Goal: Answer question/provide support

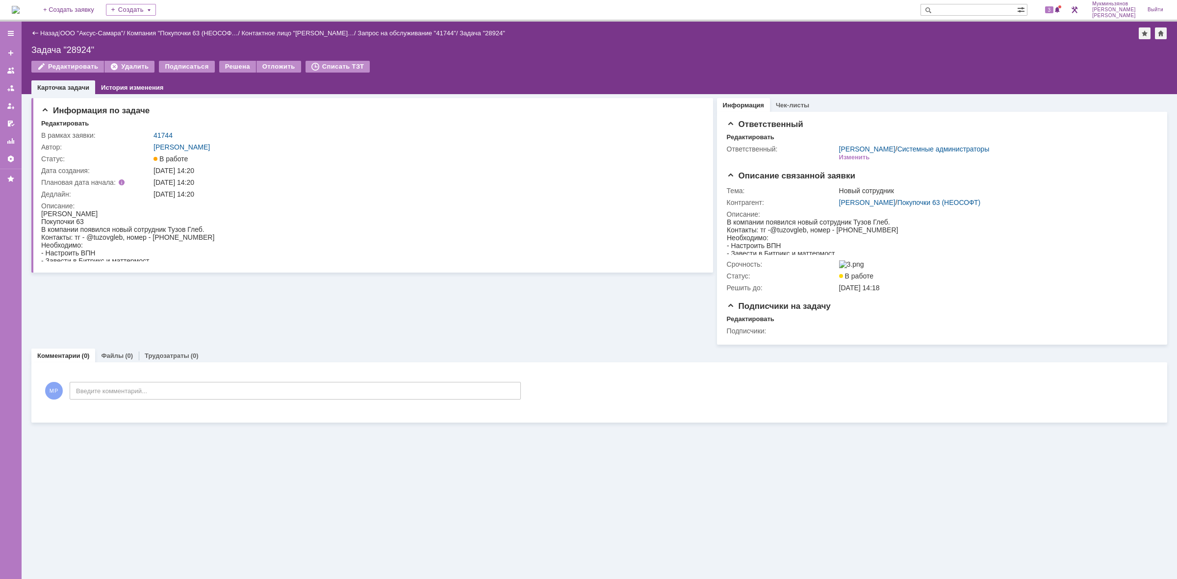
click at [20, 6] on img at bounding box center [16, 10] width 8 height 8
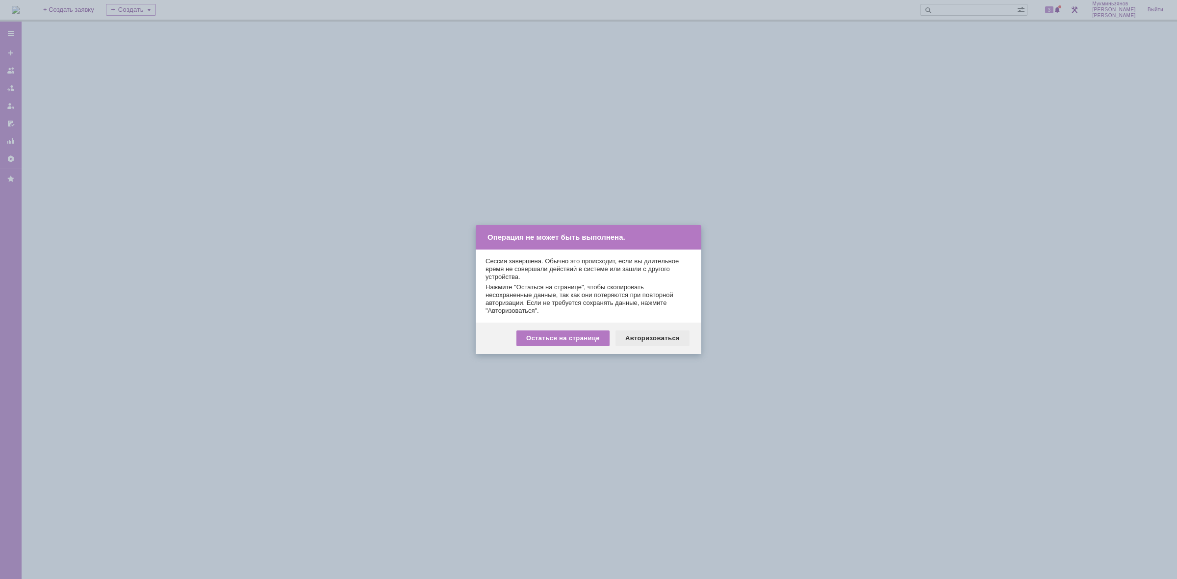
click at [675, 333] on div "Авторизоваться" at bounding box center [652, 338] width 74 height 16
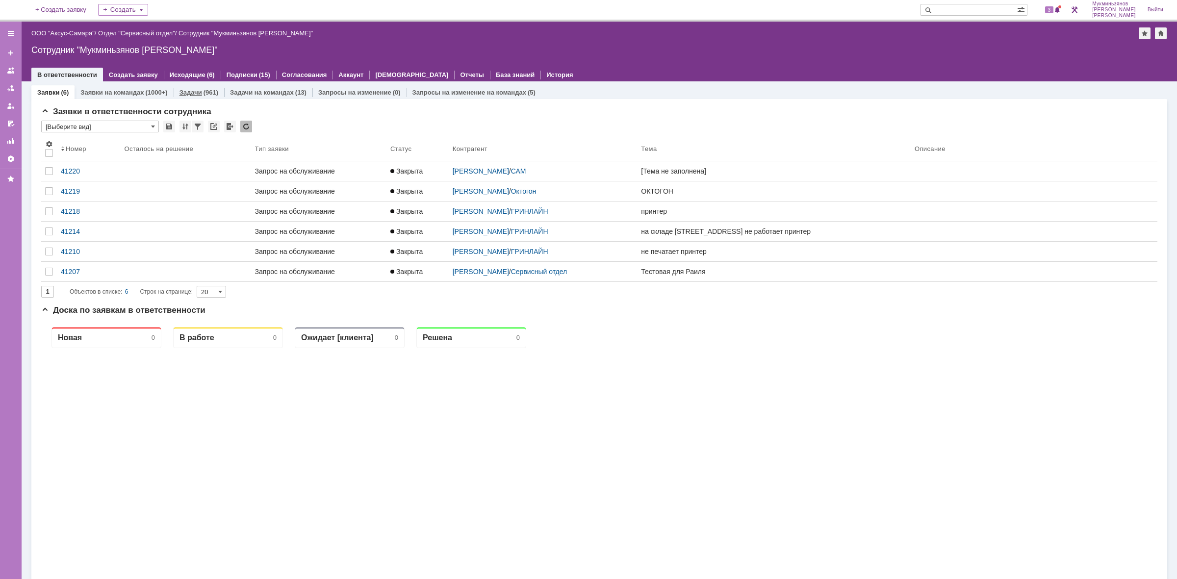
click at [180, 91] on link "Задачи" at bounding box center [190, 92] width 23 height 7
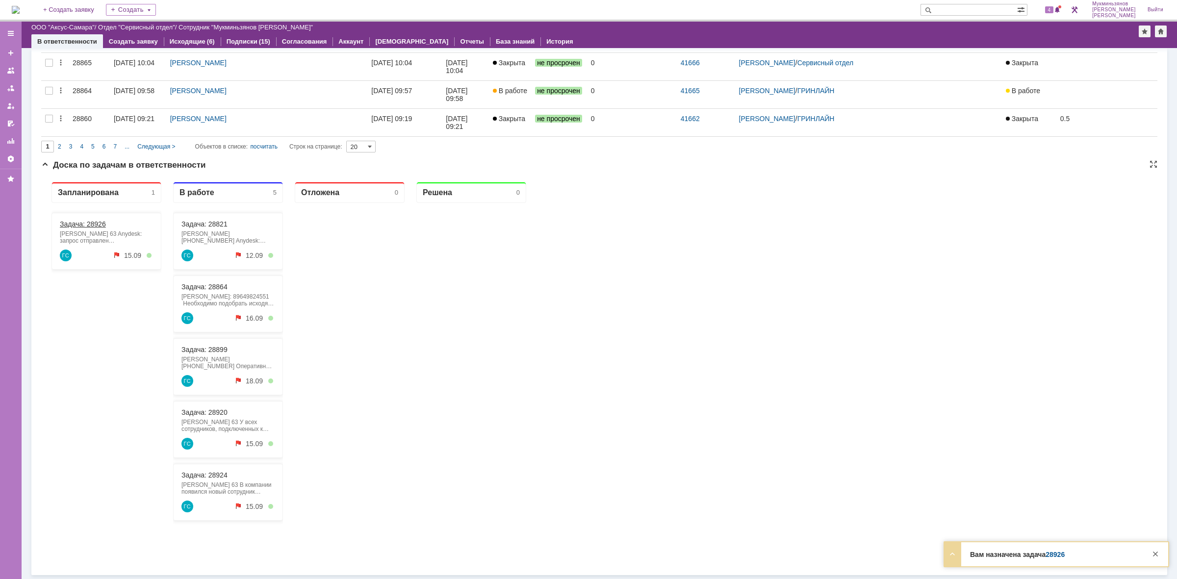
click at [92, 227] on link "Задача: 28926" at bounding box center [83, 224] width 46 height 8
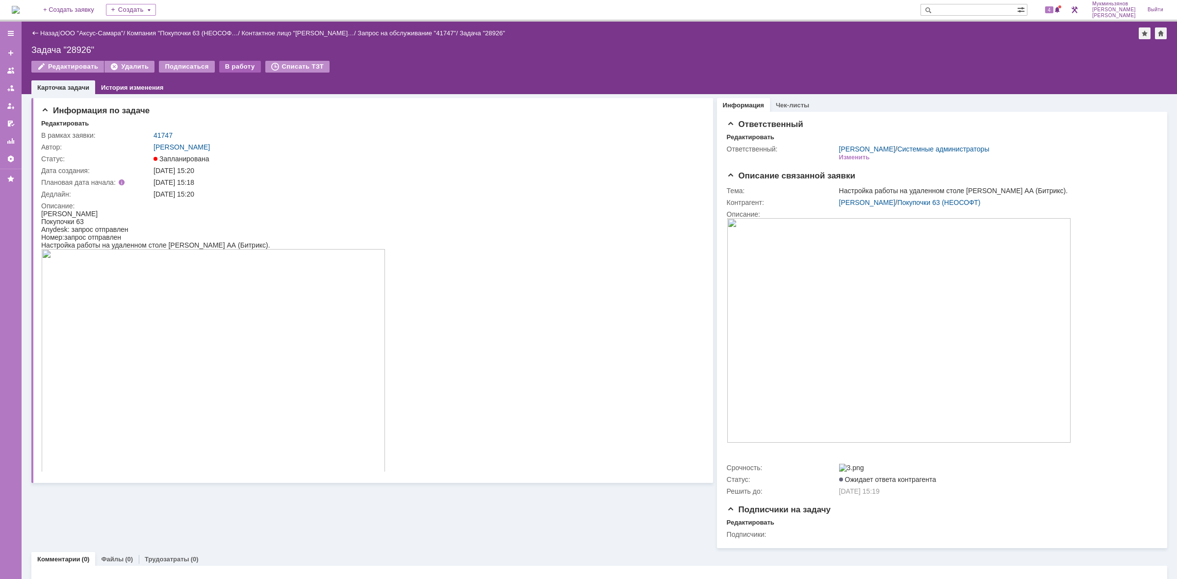
click at [224, 65] on div "В работу" at bounding box center [240, 67] width 42 height 12
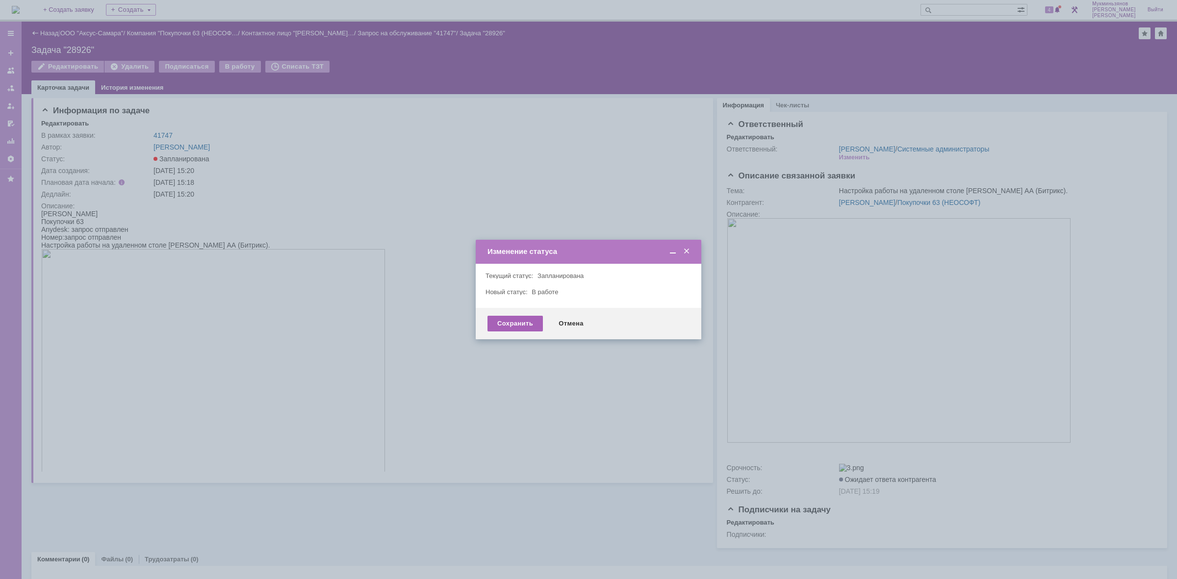
click at [510, 320] on div "Сохранить" at bounding box center [514, 324] width 55 height 16
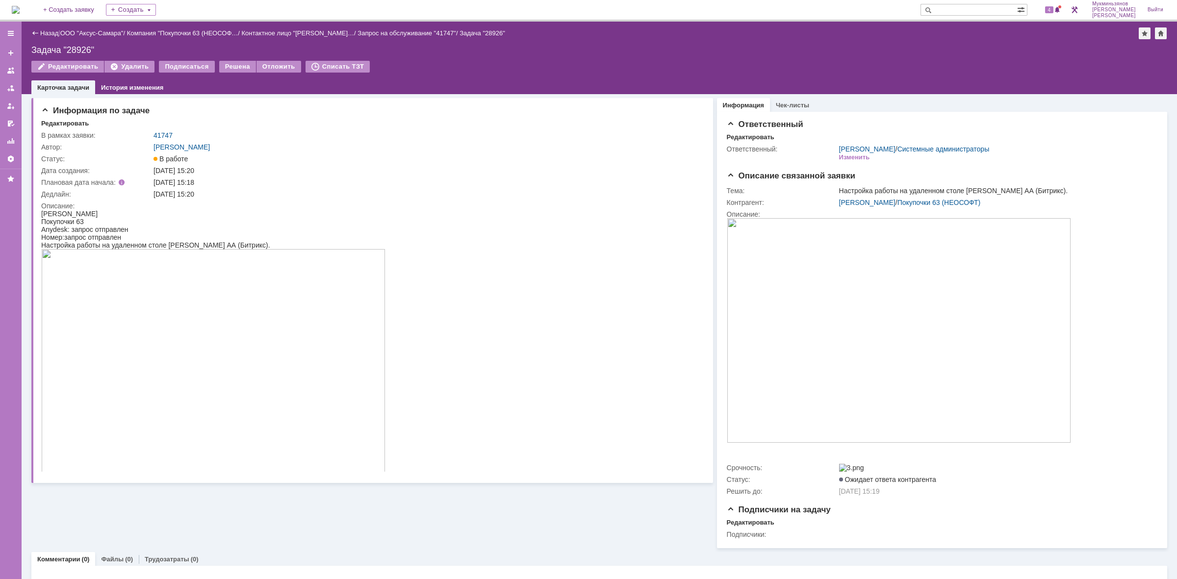
click at [19, 11] on img at bounding box center [16, 10] width 8 height 8
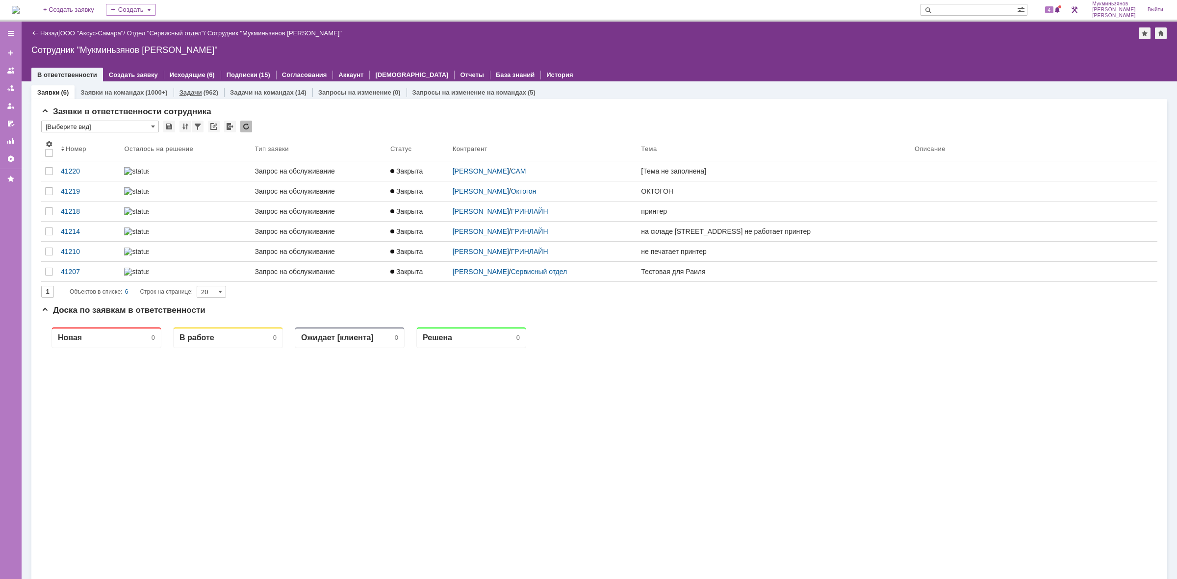
click at [191, 92] on link "Задачи" at bounding box center [190, 92] width 23 height 7
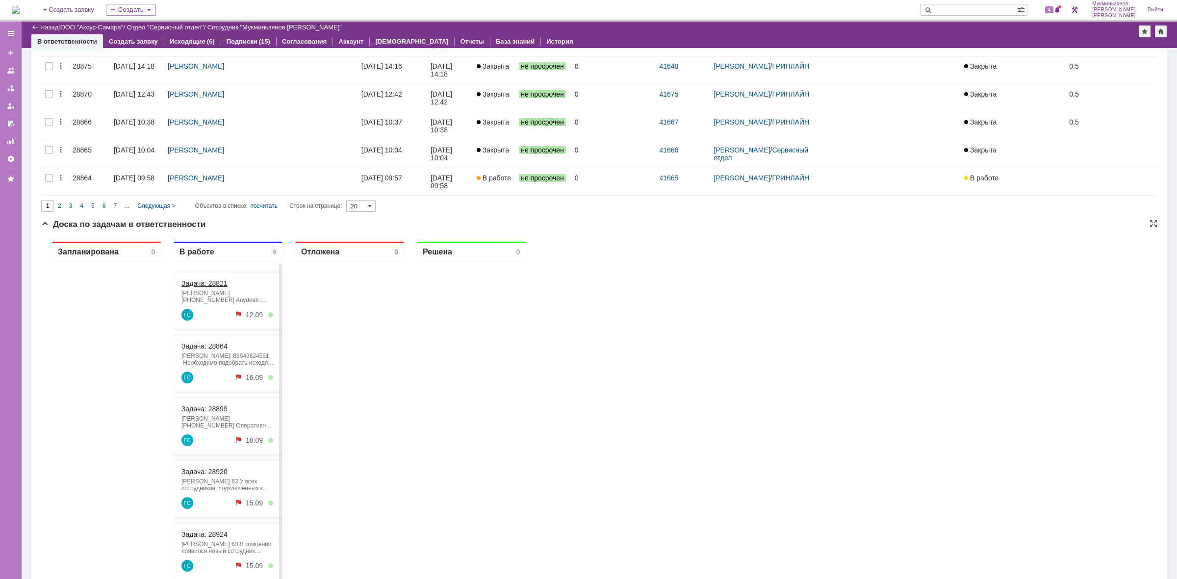
click at [221, 284] on link "Задача: 28821" at bounding box center [204, 283] width 46 height 8
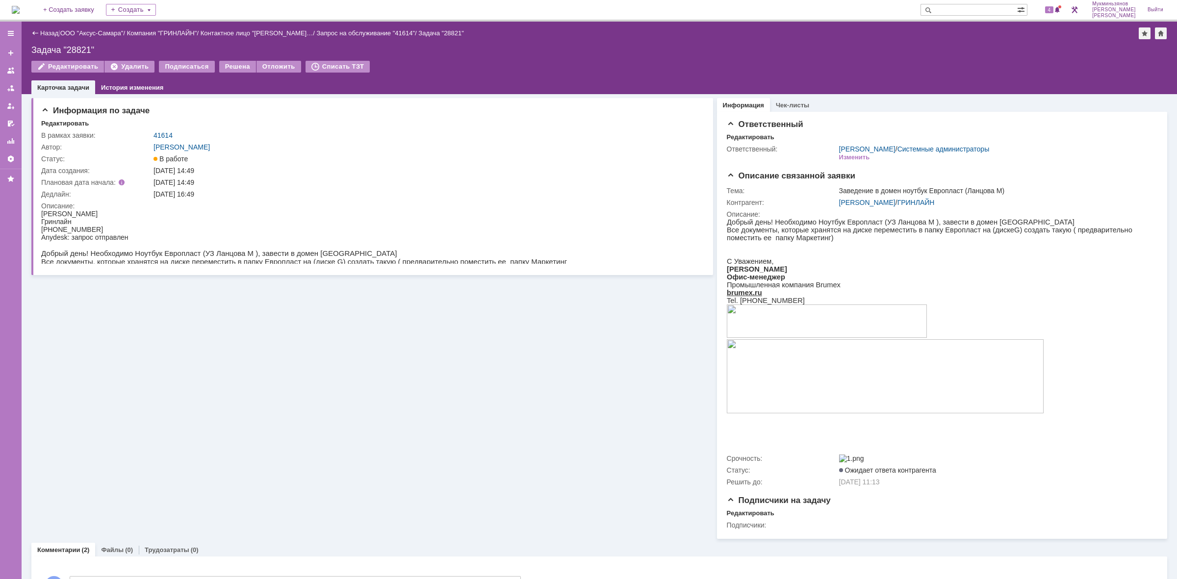
click at [20, 11] on img at bounding box center [16, 10] width 8 height 8
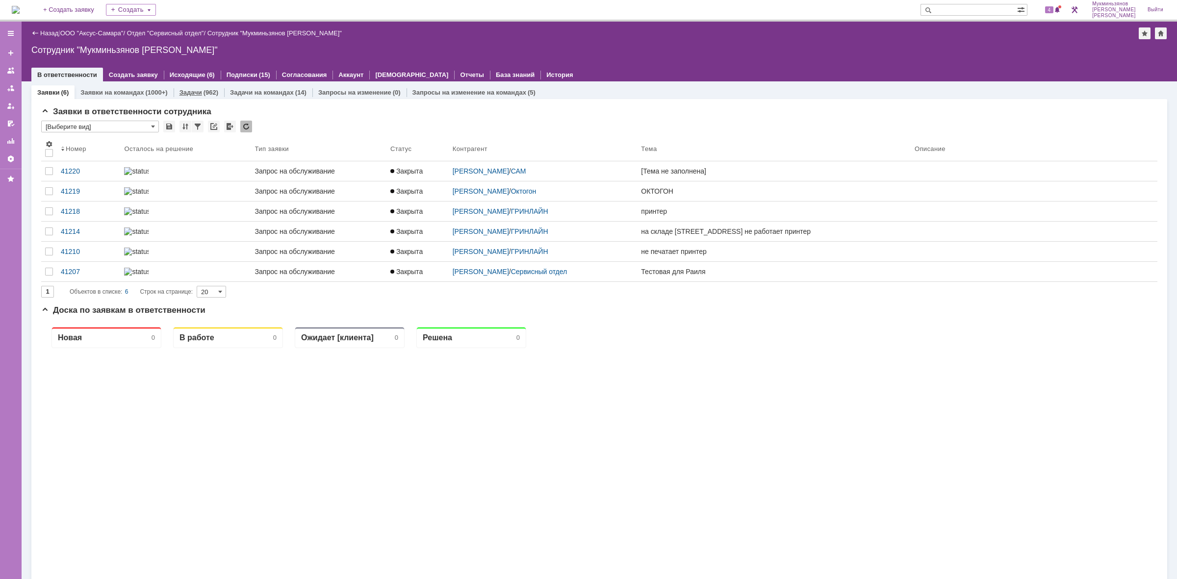
click at [201, 96] on div "Задачи (962)" at bounding box center [199, 92] width 50 height 14
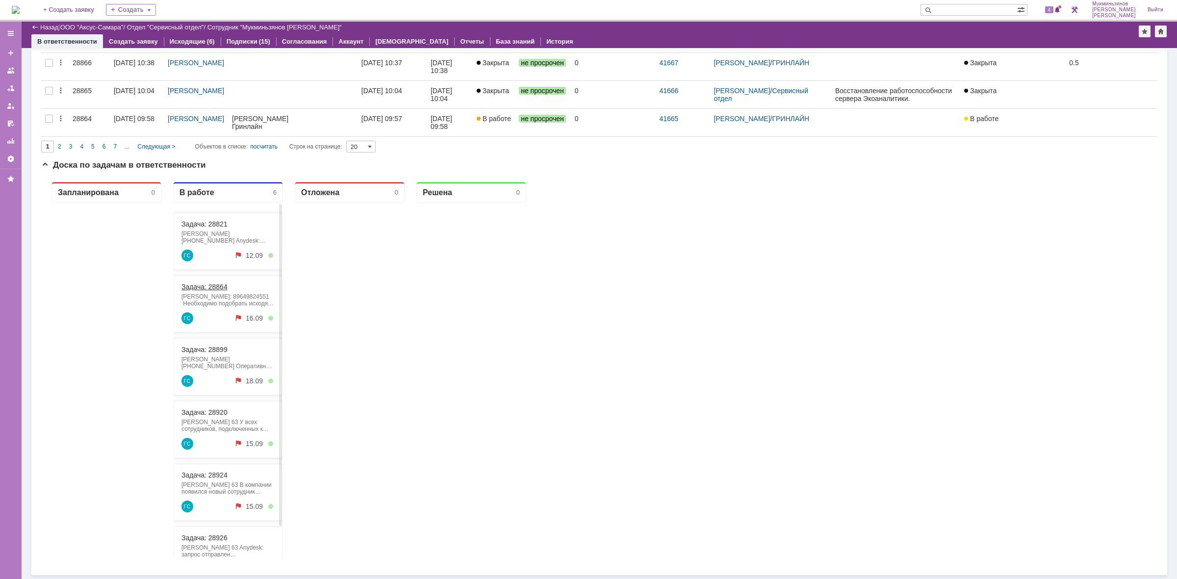
click at [210, 289] on link "Задача: 28864" at bounding box center [204, 287] width 46 height 8
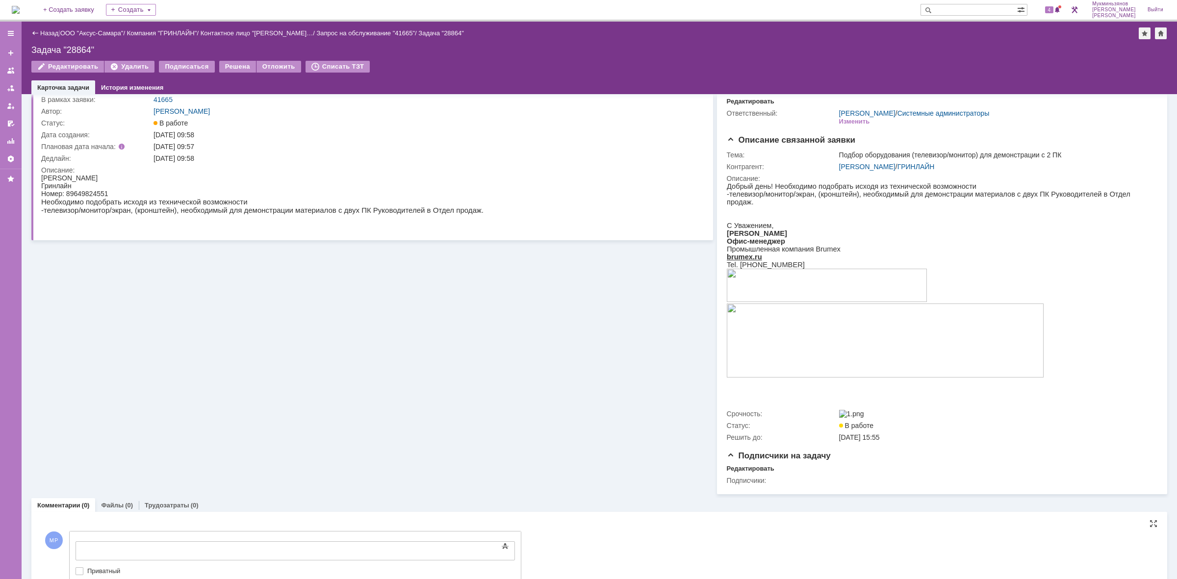
click at [209, 544] on body at bounding box center [155, 550] width 147 height 17
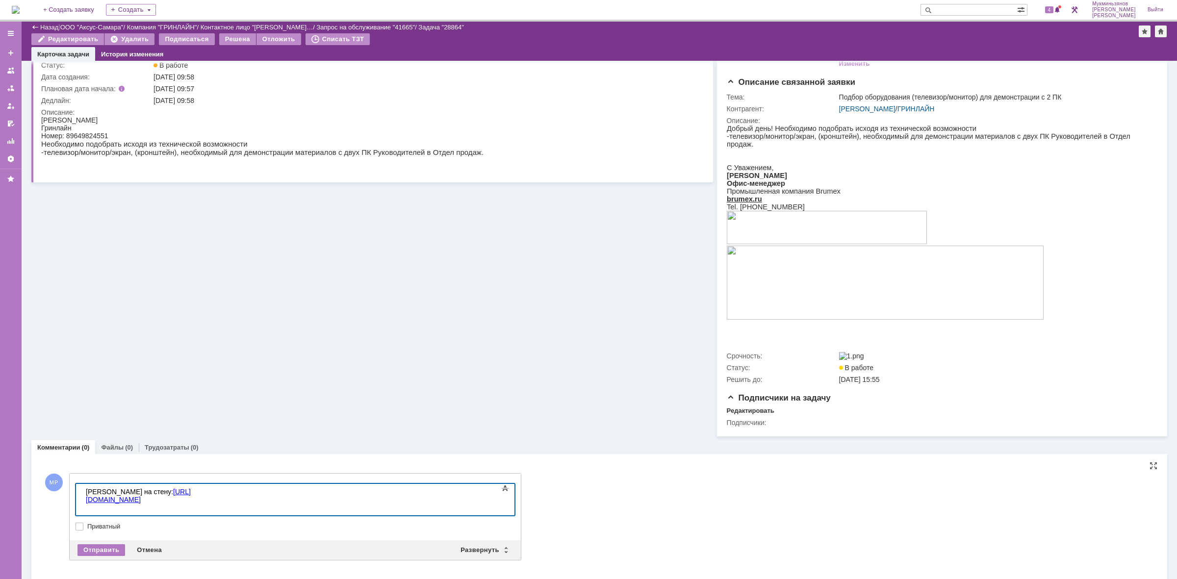
scroll to position [68, 0]
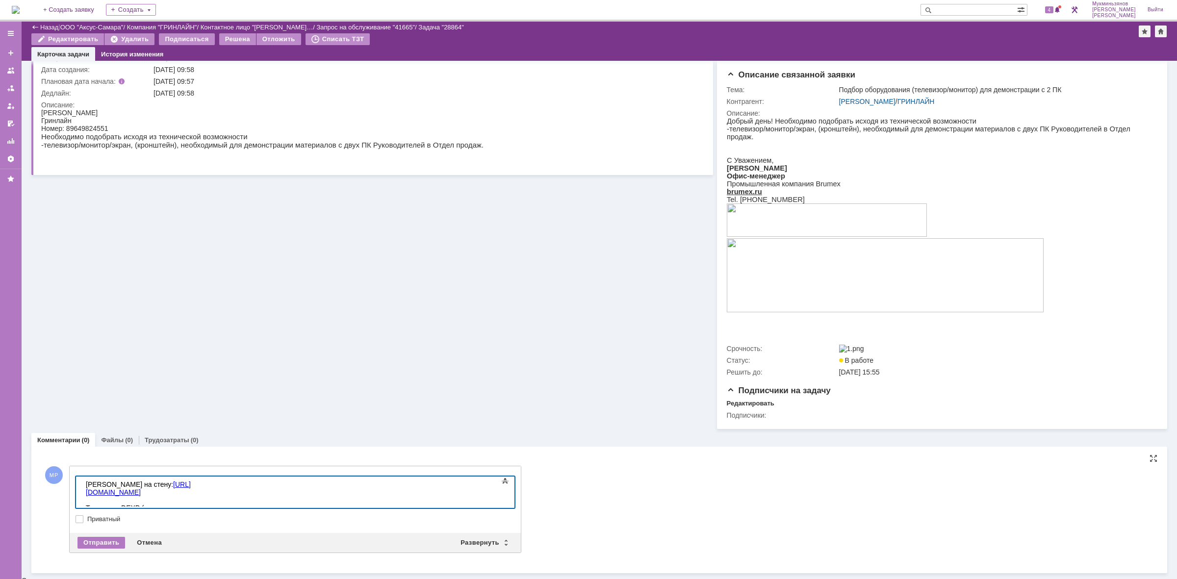
click at [225, 496] on div "Телевизор DEXP (рекомендую взять его, только потому что гарантия 3 года):" at bounding box center [155, 508] width 139 height 24
click at [225, 501] on div "Телевизор DEXP (рекомендую взять его, только потому что гарантия 3 года):" at bounding box center [155, 508] width 139 height 24
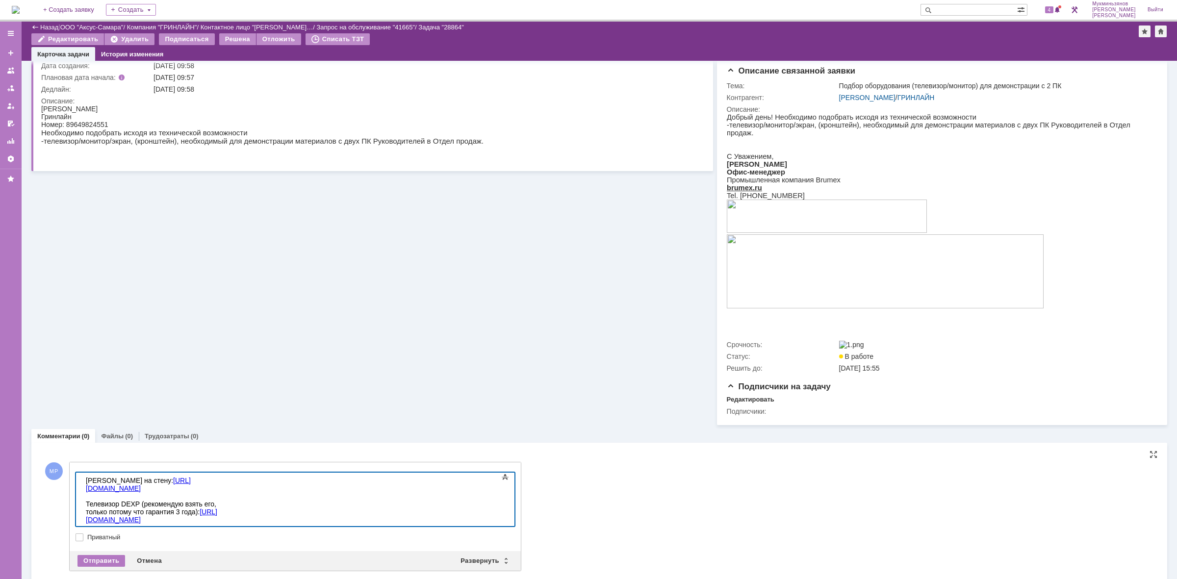
scroll to position [885, 0]
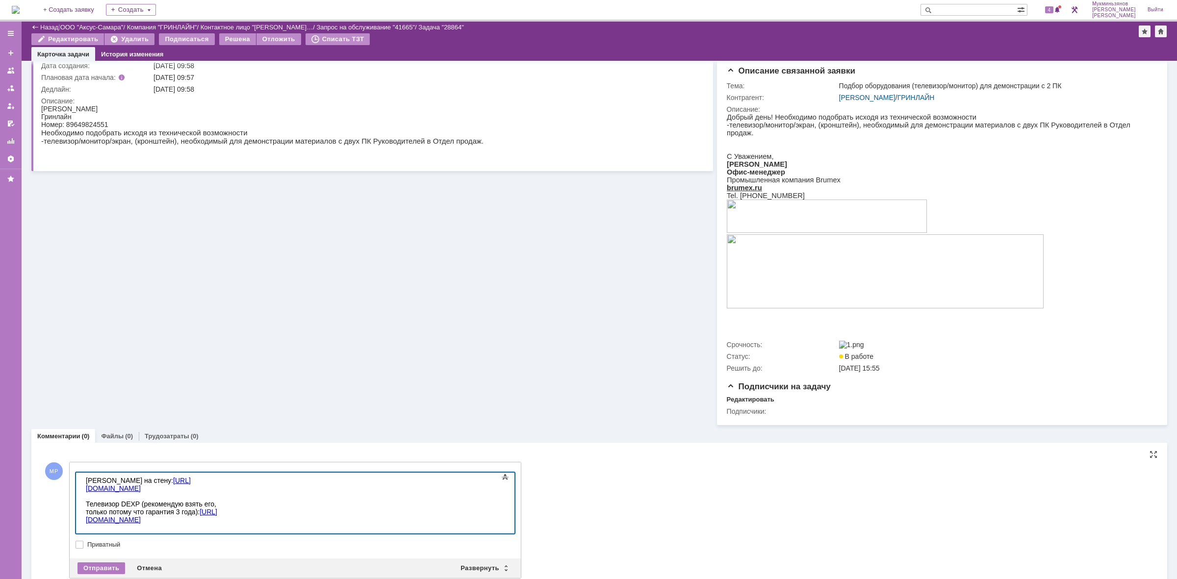
click at [225, 518] on div "Телевизор DEXP (рекомендую взять его, только потому что гарантия 3 года): https…" at bounding box center [155, 519] width 139 height 55
drag, startPoint x: 106, startPoint y: 526, endPoint x: 34, endPoint y: 519, distance: 72.4
click at [82, 519] on html "​Кронштейн на стену: https://www.dns-shop.ru/product/255a1634d4d93330/kronstejn…" at bounding box center [155, 512] width 147 height 78
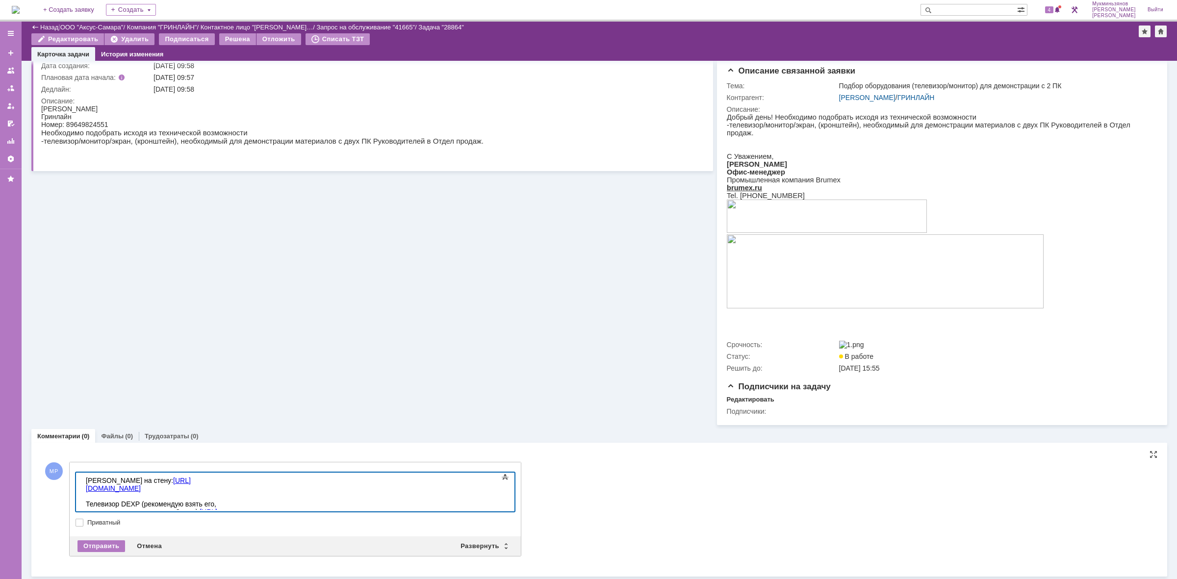
click at [83, 479] on body "​Кронштейн на стену: https://www.dns-shop.ru/product/255a1634d4d93330/kronstejn…" at bounding box center [155, 500] width 147 height 55
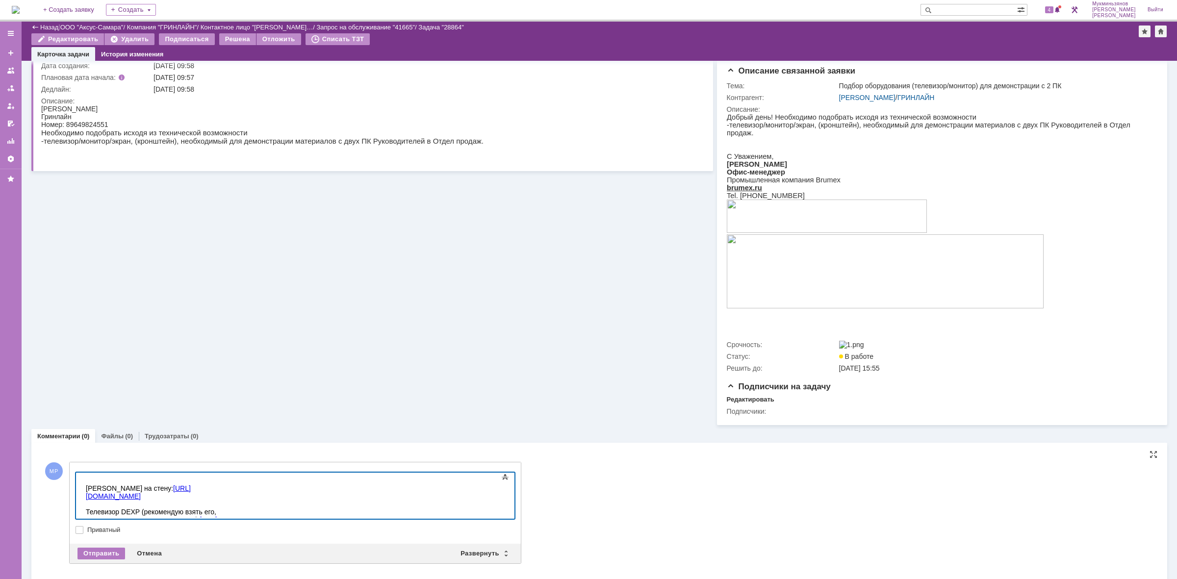
click at [124, 477] on div at bounding box center [155, 481] width 139 height 8
drag, startPoint x: 382, startPoint y: 480, endPoint x: 131, endPoint y: 954, distance: 536.6
click at [82, 479] on html "​Есть телевизоры дешевле, но могут возникнуть проблемы с их креплением к кроншт…" at bounding box center [155, 512] width 147 height 78
copy div "​Есть телевизоры дешевле, но могут возникнуть проблемы с их креплением к кроншт…"
click at [86, 487] on div "Кронштейн на стену: https://www.dns-shop.ru/product/255a1634d4d93330/kronstejn-…" at bounding box center [155, 492] width 139 height 16
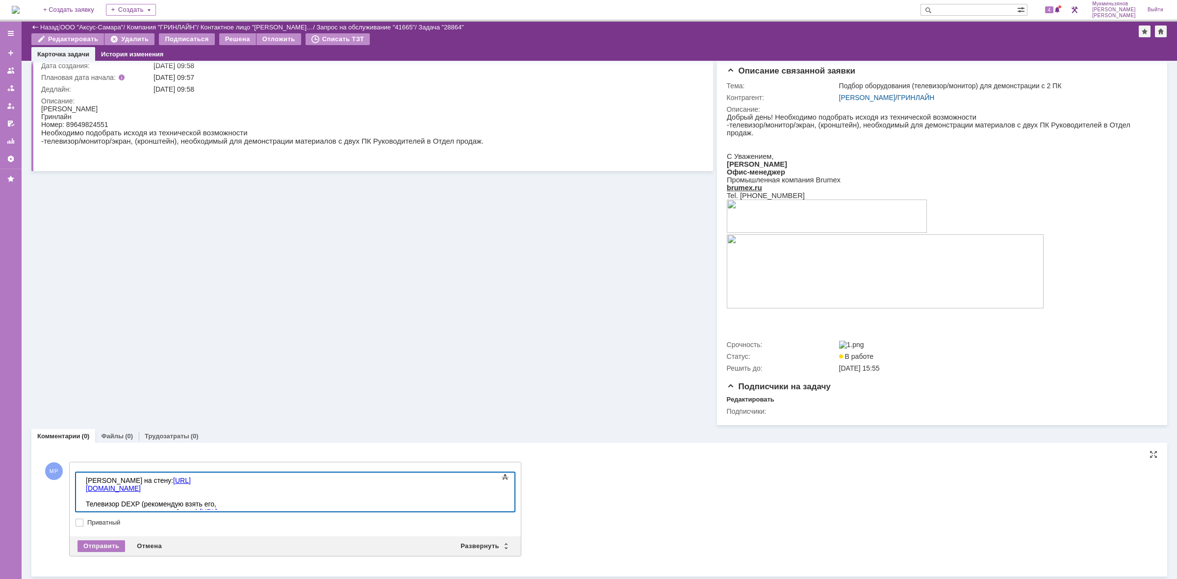
click at [225, 500] on div "Телевизор DEXP (рекомендую взять его, только потому что гарантия 3 года): https…" at bounding box center [155, 507] width 139 height 31
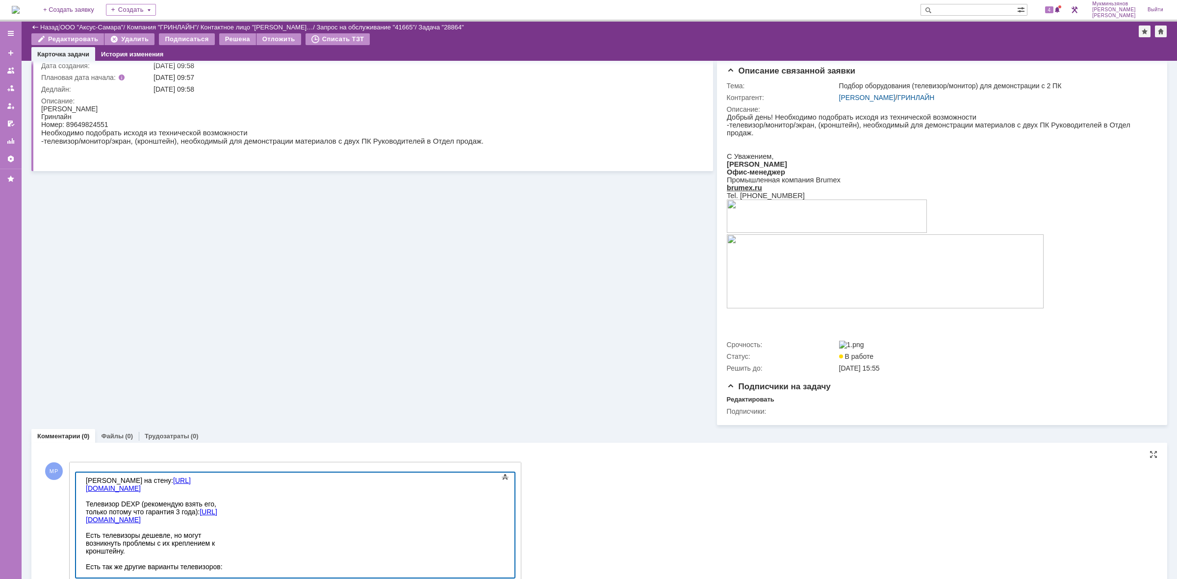
scroll to position [951, 0]
click at [225, 563] on div "Есть так же другие варианты телевизоров: Xiaomi (Хороший бренд, но он дороже, а…" at bounding box center [155, 590] width 139 height 55
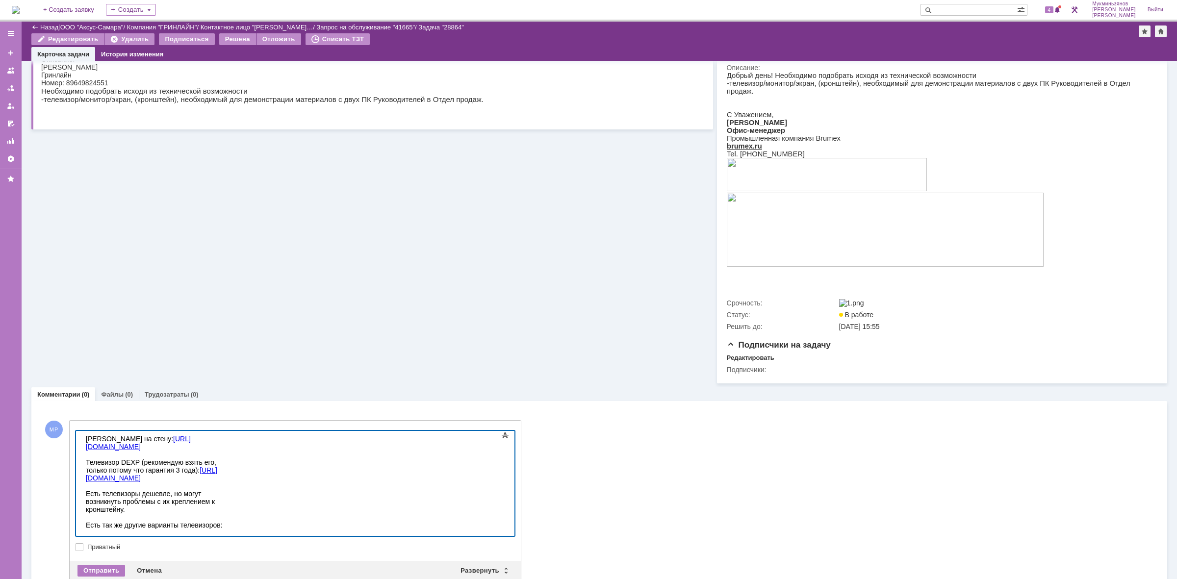
scroll to position [133, 0]
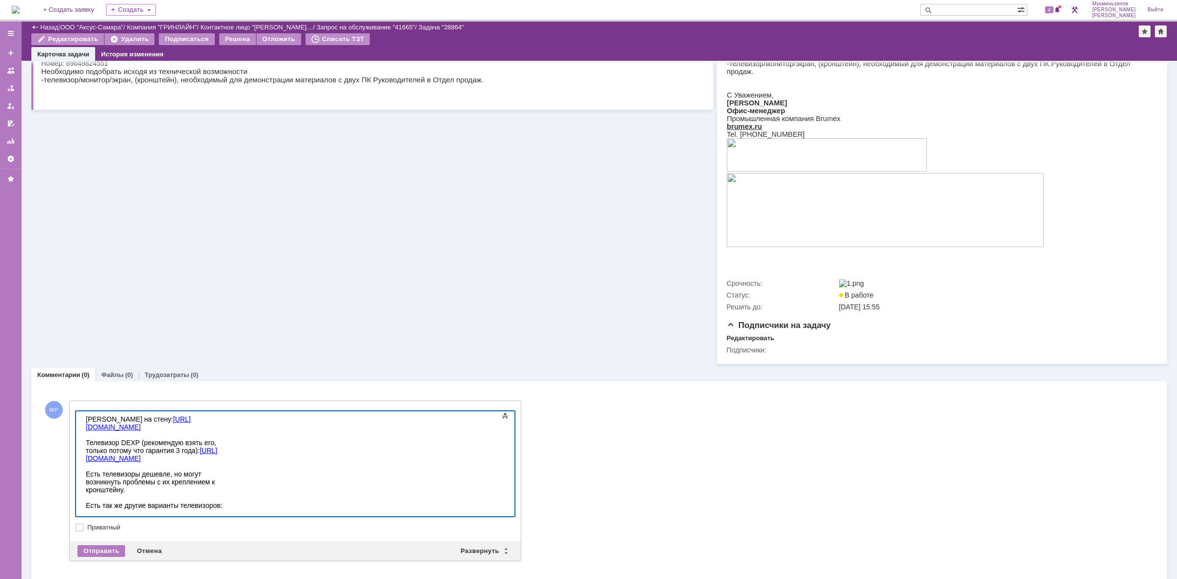
click at [157, 507] on div "Есть так же другие варианты телевизоров: Xiaomi (Хороший бренд, но он дороже, а…" at bounding box center [155, 529] width 139 height 55
click at [170, 506] on div "Есть так же другие варианты телевизоров: Xiaomi (Хороший бренд, но он дороже, а…" at bounding box center [155, 529] width 139 height 55
click at [225, 506] on div "Есть так же другие варианты телевизоров: Xiaomi (Хороший бренд, но он дороже, а…" at bounding box center [155, 533] width 139 height 63
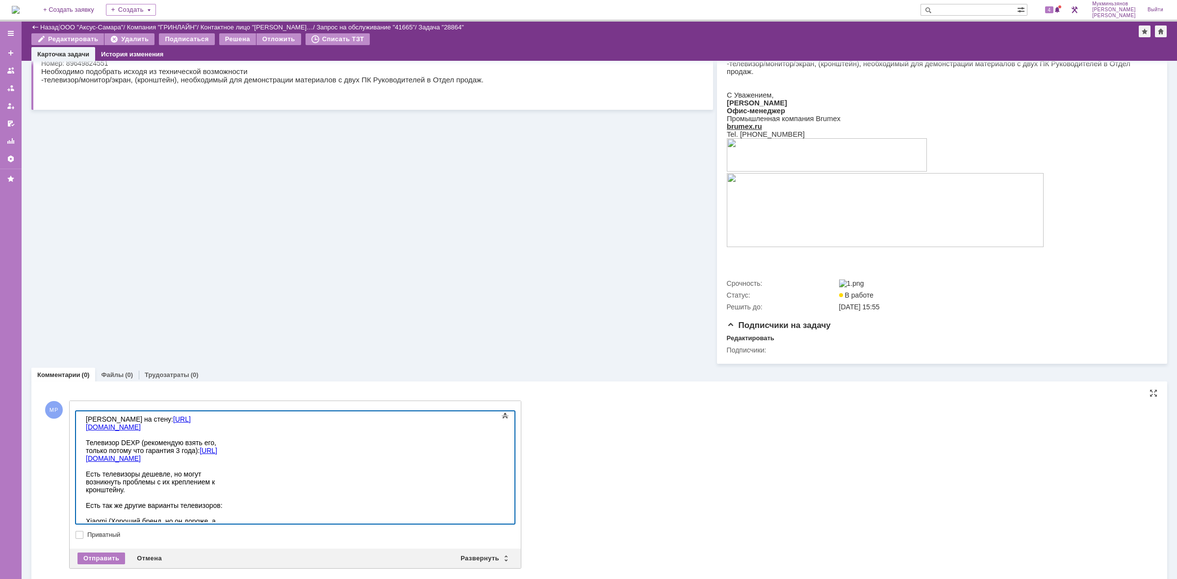
scroll to position [833, 0]
click at [146, 502] on div "Есть так же другие варианты телевизоров: Xiaomi (Хороший бренд, но он дороже, а…" at bounding box center [155, 537] width 139 height 71
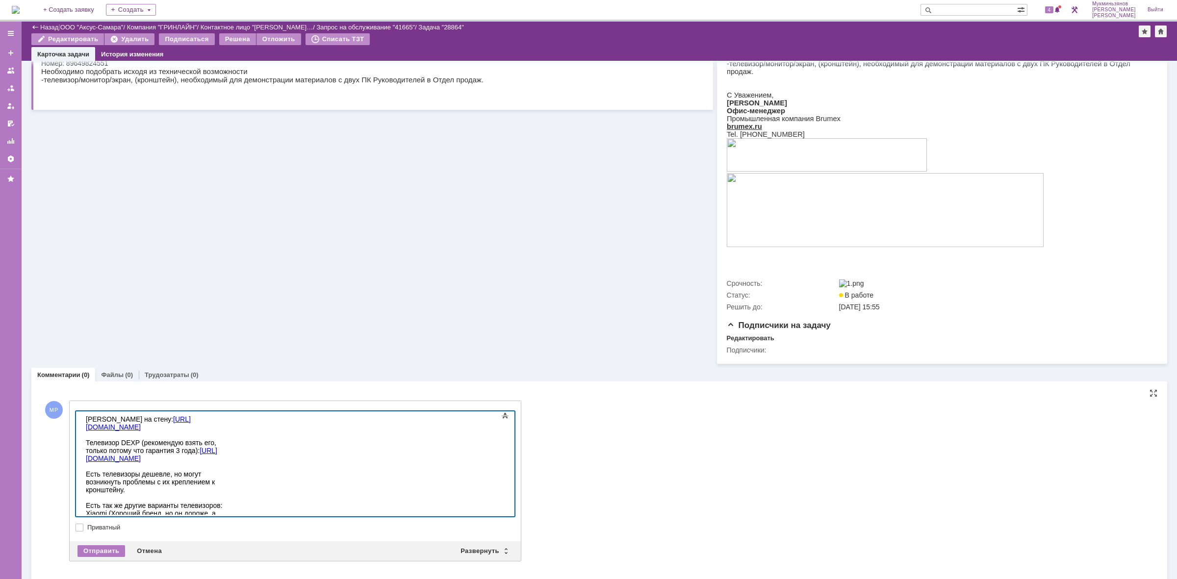
click at [216, 462] on div "Телевизор DEXP (рекомендую взять его, только потому что гарантия 3 года): https…" at bounding box center [155, 466] width 139 height 71
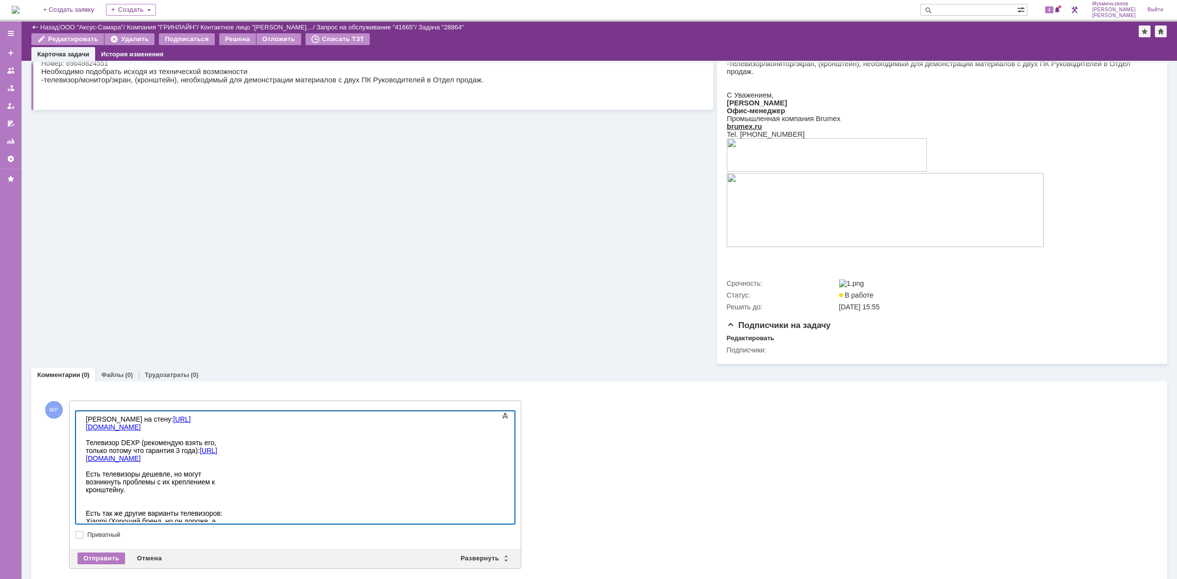
click at [129, 431] on div "Телевизор DEXP (рекомендую взять его, только потому что гарантия 3 года): https…" at bounding box center [155, 470] width 139 height 78
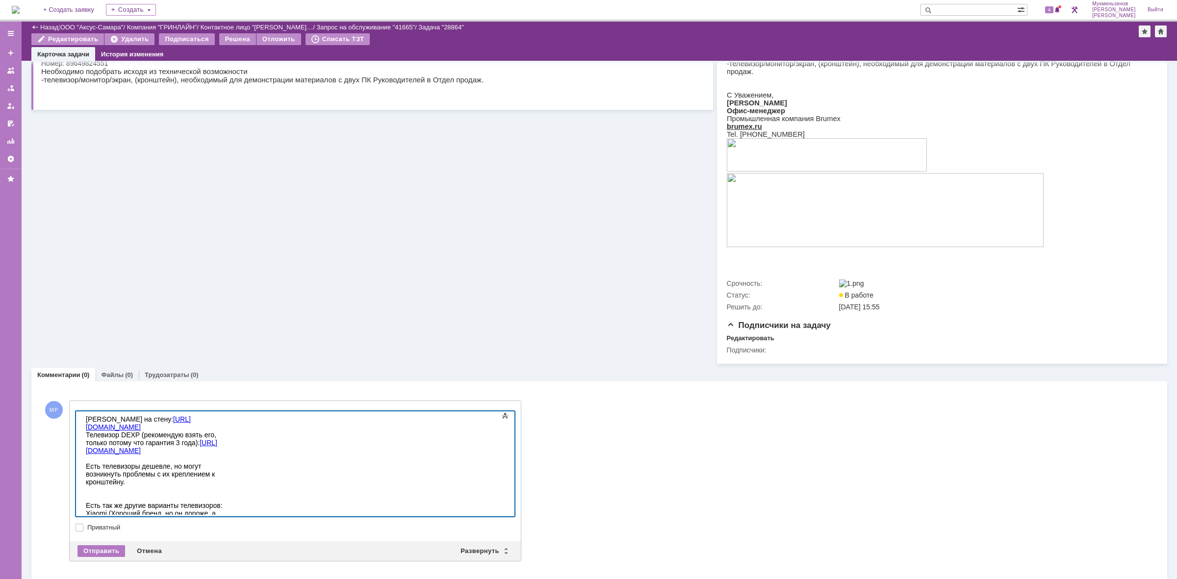
click at [225, 419] on div "Кронштейн на стену: https://www.dns-shop.ru/product/255a1634d4d93330/kronstejn-…" at bounding box center [155, 458] width 139 height 86
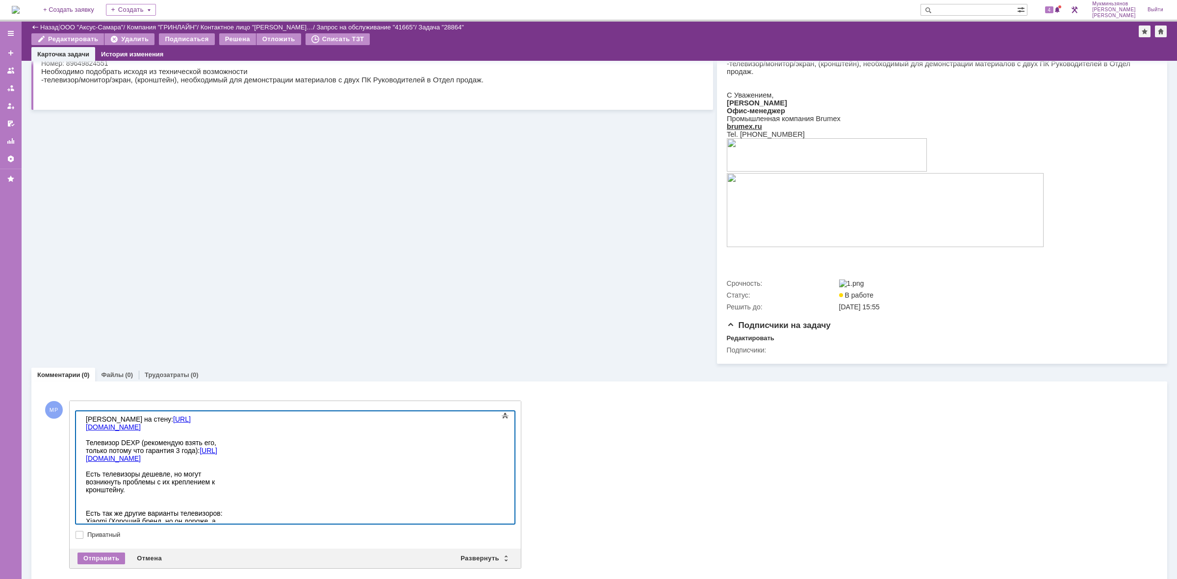
click at [225, 509] on div "Есть так же другие варианты телевизоров: Xiaomi (Хороший бренд, но он дороже, а…" at bounding box center [155, 540] width 139 height 63
click at [183, 467] on div "Кронштейн на стену: https://www.dns-shop.ru/product/255a1634d4d93330/kronstejn-…" at bounding box center [155, 462] width 139 height 94
click at [86, 417] on div "Кронштейн на стену: https://www.dns-shop.ru/product/255a1634d4d93330/kronstejn-…" at bounding box center [155, 458] width 139 height 86
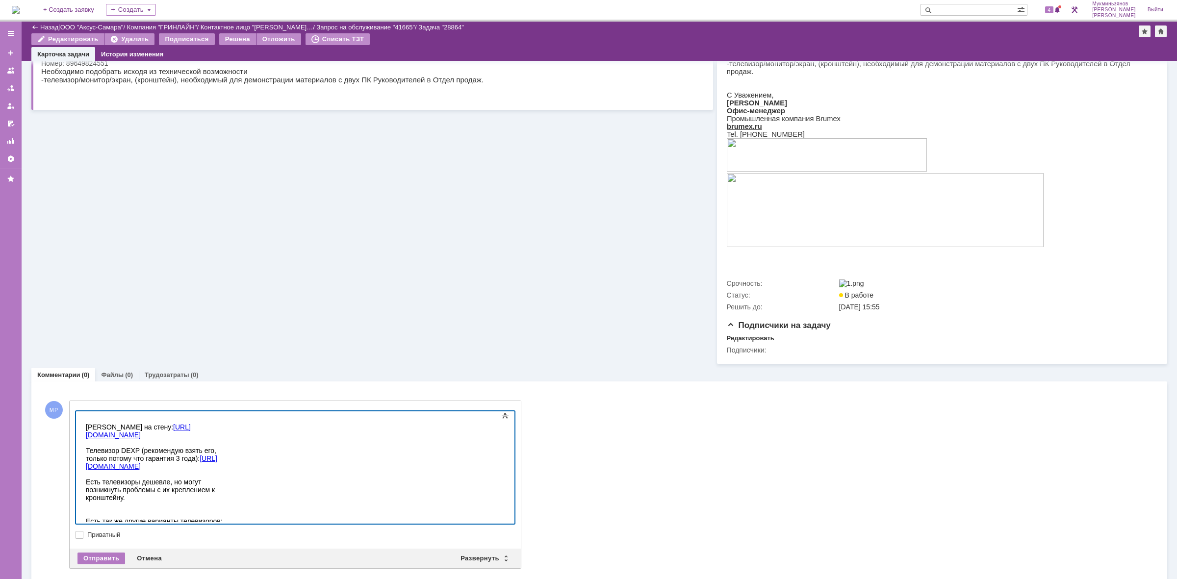
scroll to position [826, 0]
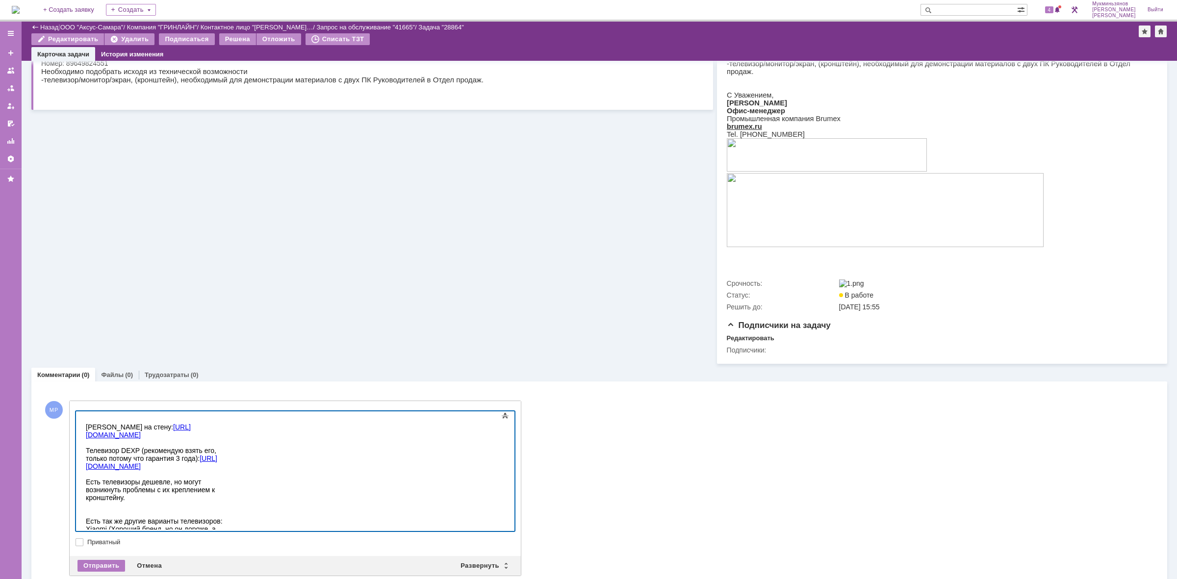
click at [86, 417] on div at bounding box center [155, 419] width 139 height 8
click at [109, 435] on div "Кронштейн на стену: https://www.dns-shop.ru/product/255a1634d4d93330/kronstejn-…" at bounding box center [155, 466] width 139 height 86
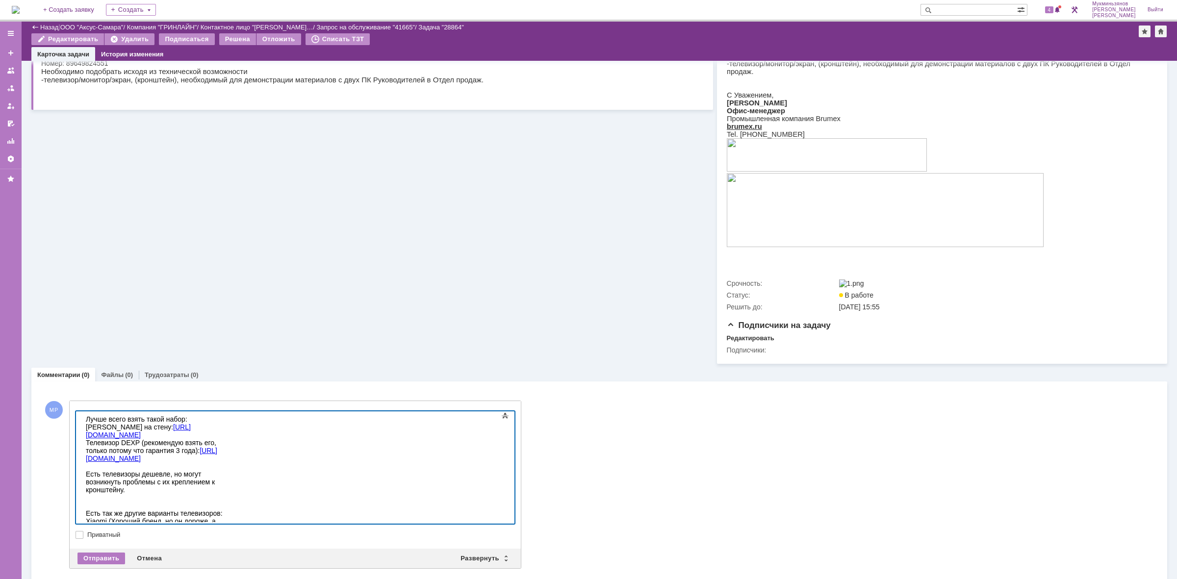
click at [113, 450] on div "Кронштейн на стену: https://www.dns-shop.ru/product/255a1634d4d93330/kronstejn-…" at bounding box center [155, 462] width 139 height 78
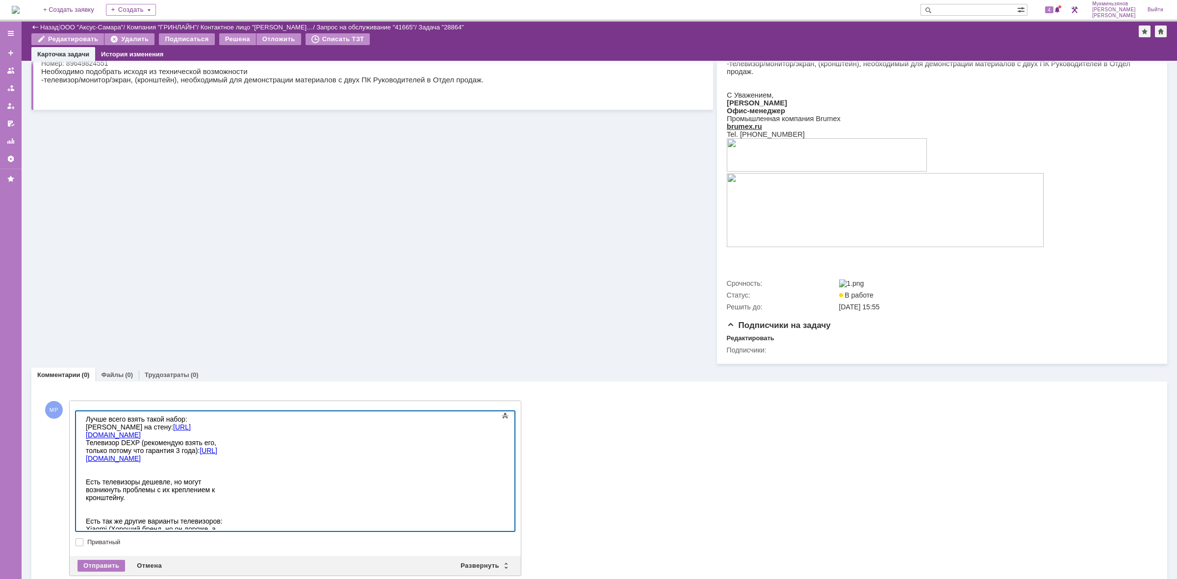
click at [179, 509] on div at bounding box center [155, 513] width 139 height 8
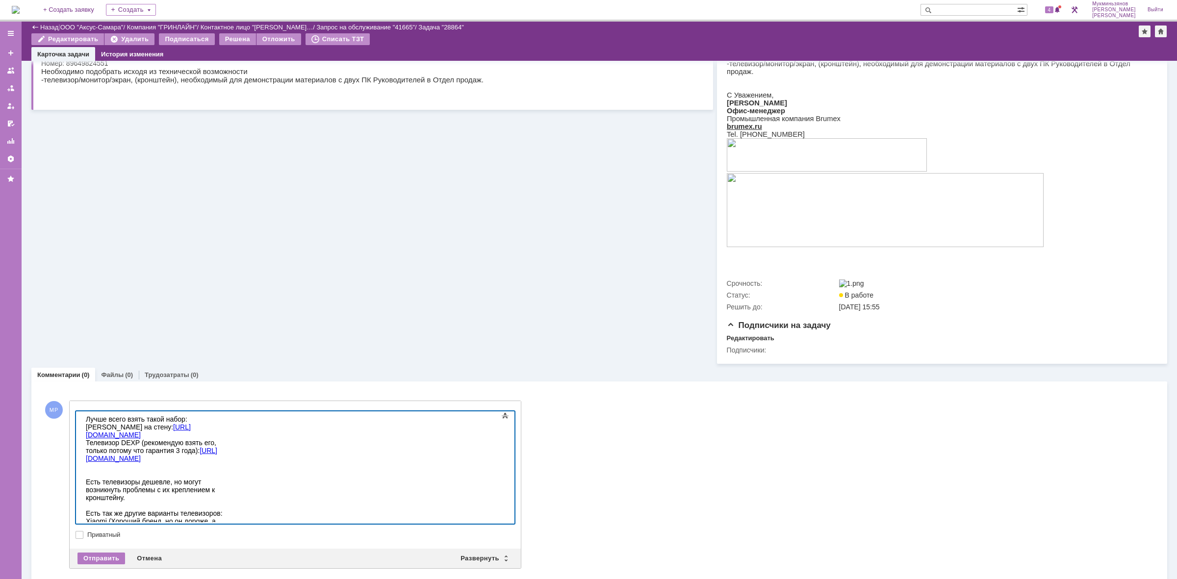
scroll to position [149, 0]
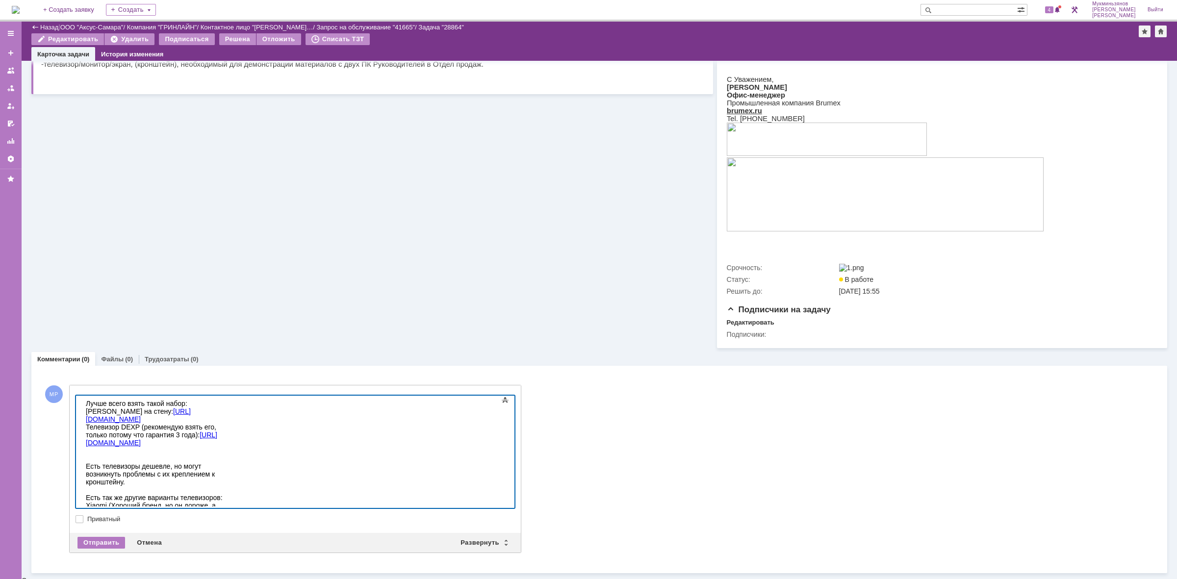
click at [225, 494] on div "Есть так же другие варианты телевизоров: Xiaomi (Хороший бренд, но он дороже, а…" at bounding box center [155, 525] width 139 height 63
click at [225, 418] on div "Кронштейн на стену: https://www.dns-shop.ru/product/255a1634d4d93330/kronstejn-…" at bounding box center [155, 426] width 139 height 39
click at [225, 454] on div at bounding box center [155, 458] width 139 height 8
click at [222, 502] on div "Есть так же другие варианты телевизоров: Xiaomi (Хороший бренд, но он дороже, а…" at bounding box center [155, 533] width 139 height 63
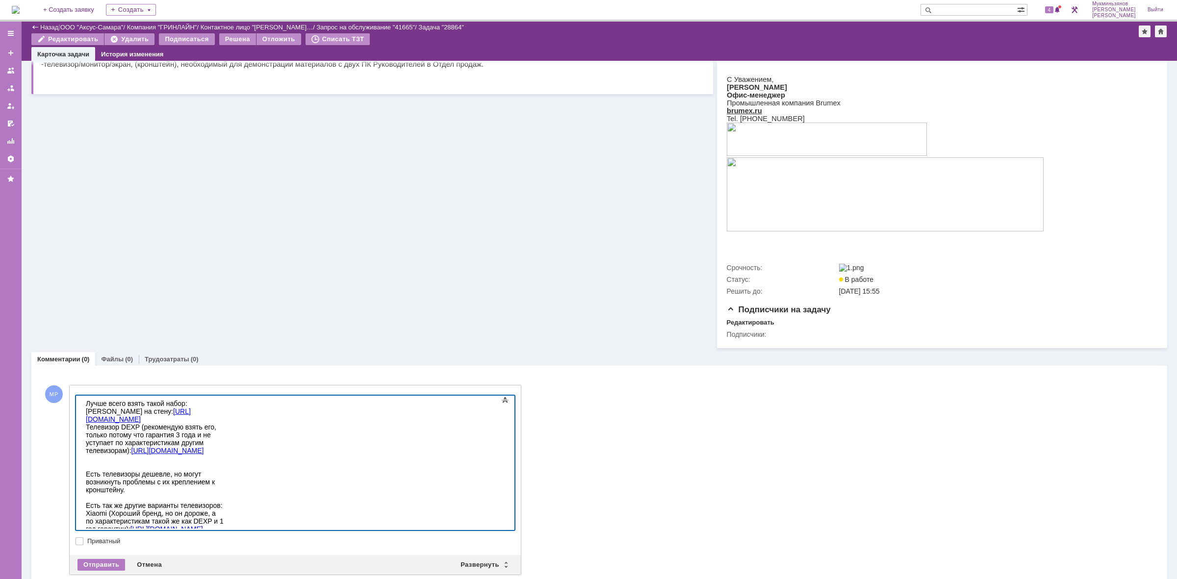
scroll to position [811, 0]
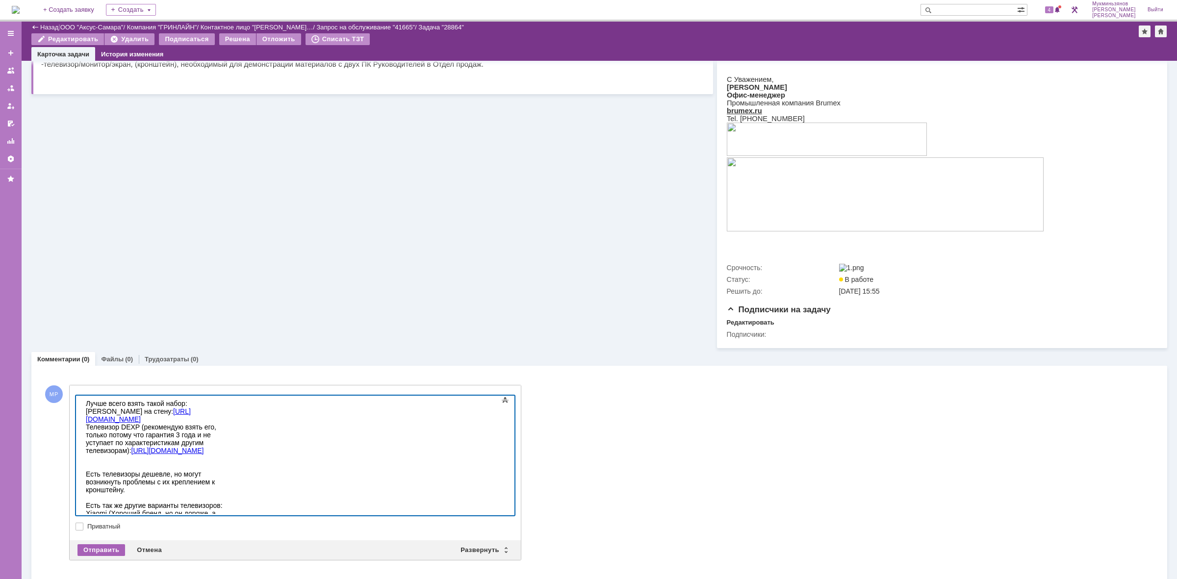
click at [108, 554] on div "Отправить" at bounding box center [101, 550] width 48 height 12
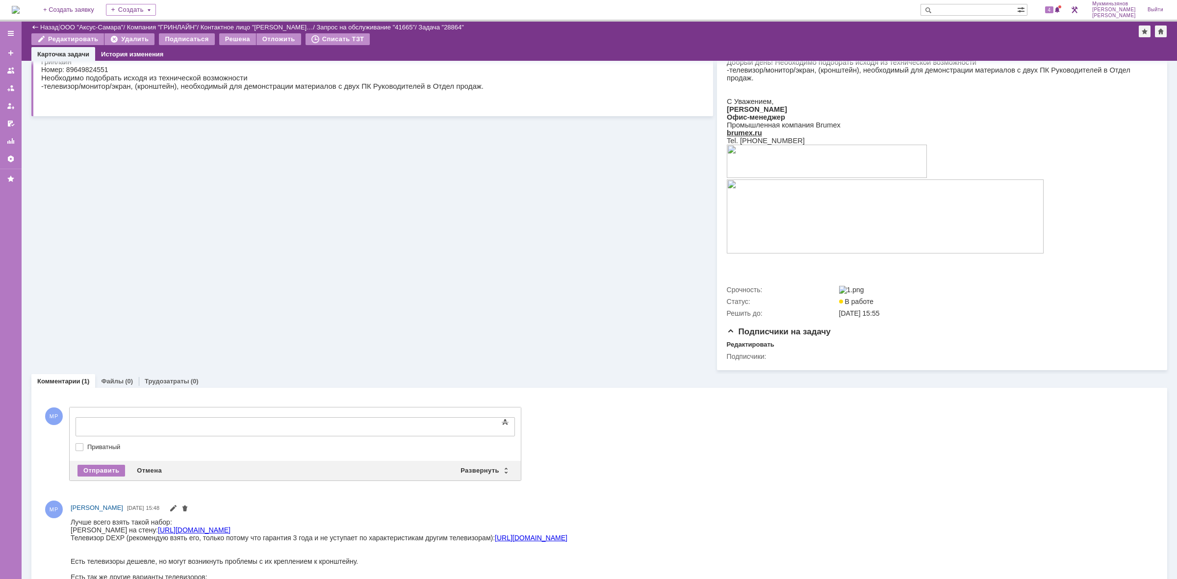
scroll to position [0, 0]
click at [125, 427] on div at bounding box center [155, 426] width 139 height 8
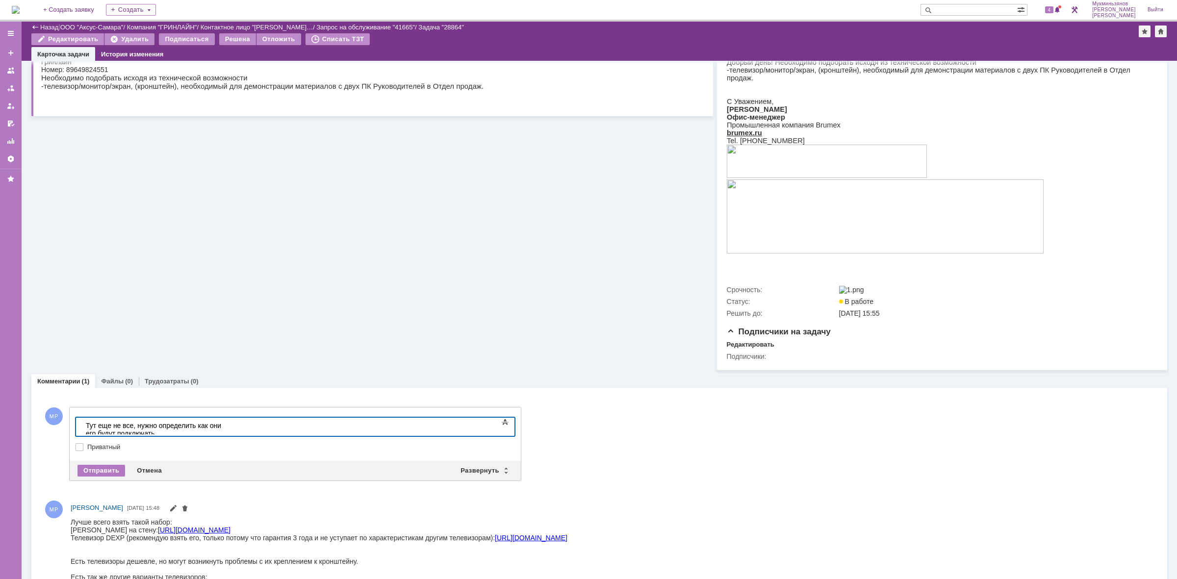
drag, startPoint x: 64, startPoint y: 470, endPoint x: 71, endPoint y: 472, distance: 7.8
click at [66, 471] on div "МР Добавление комментария Внимание! Основные параметры Текст Жирный Курсив Подч…" at bounding box center [280, 444] width 479 height 99
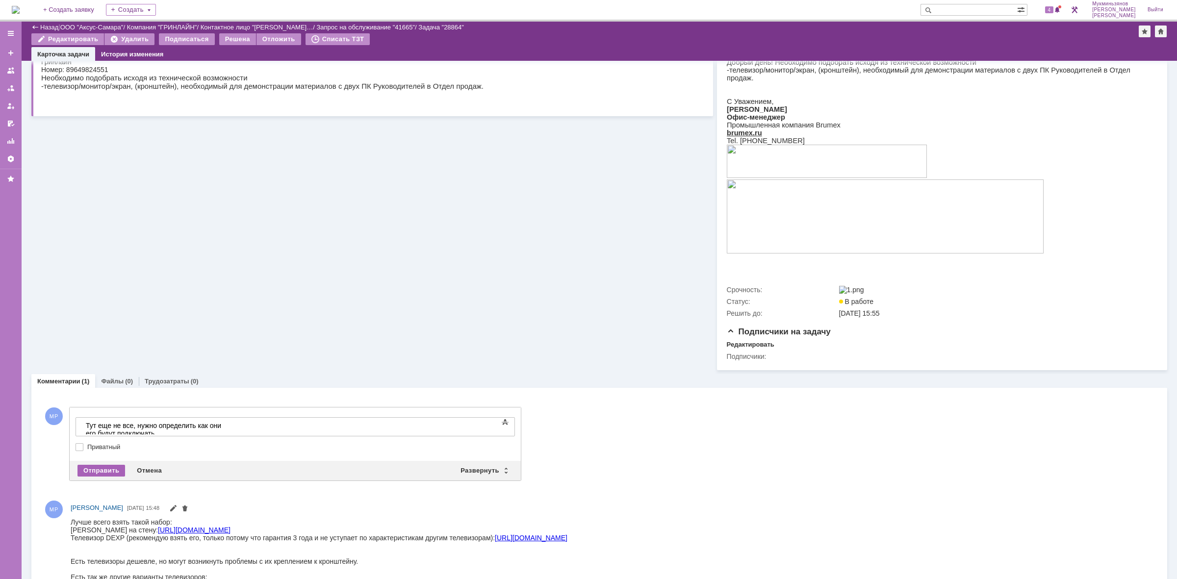
click at [91, 473] on div "Отправить" at bounding box center [101, 471] width 48 height 12
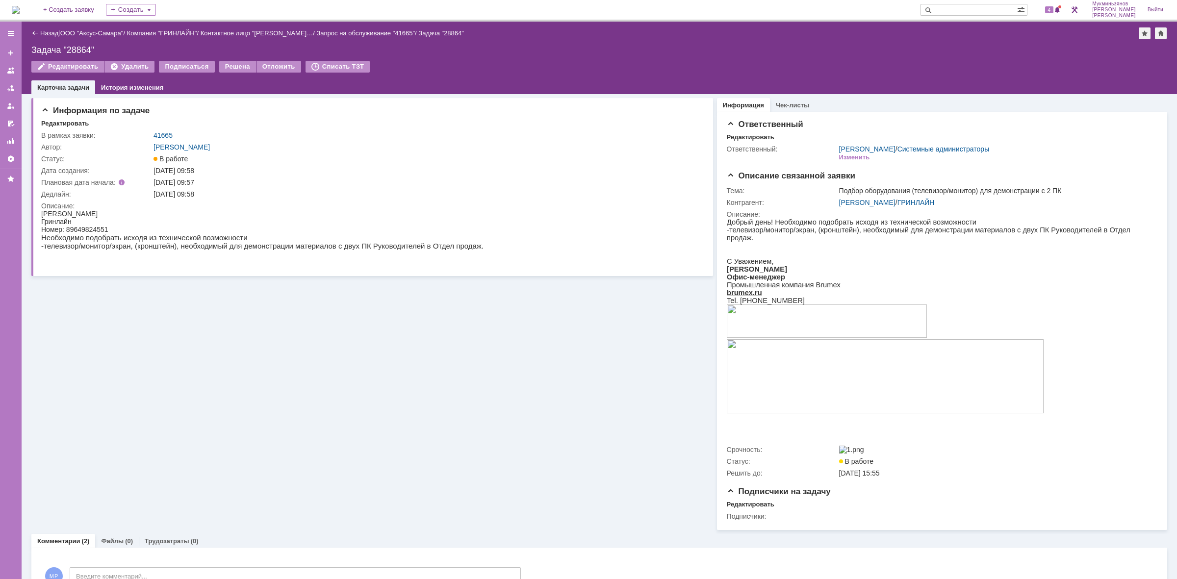
click at [20, 10] on img at bounding box center [16, 10] width 8 height 8
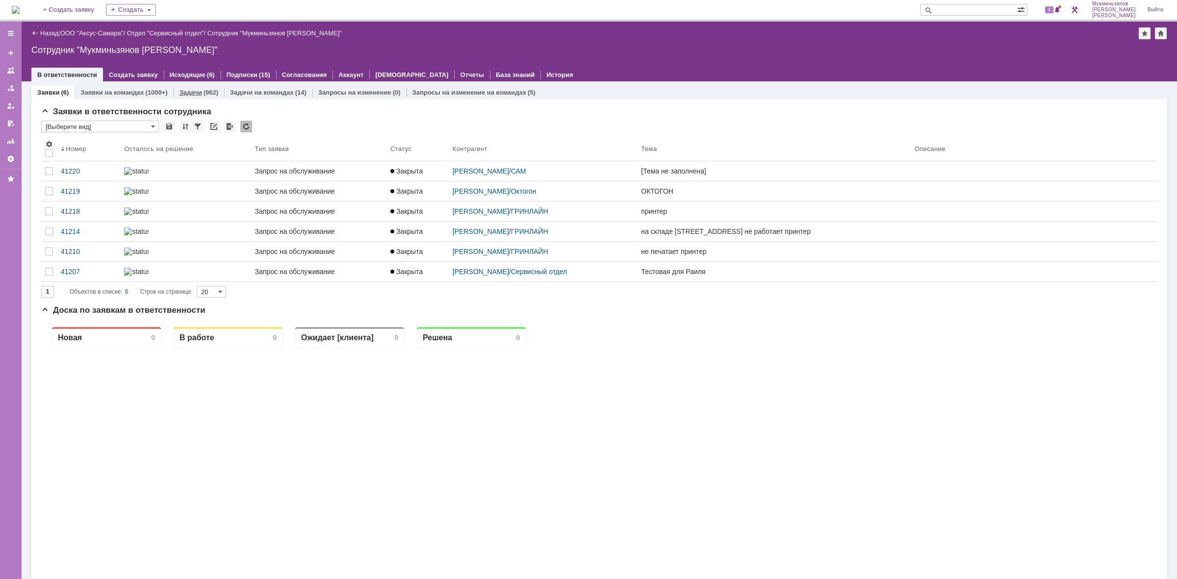
click at [196, 95] on link "Задачи" at bounding box center [190, 92] width 23 height 7
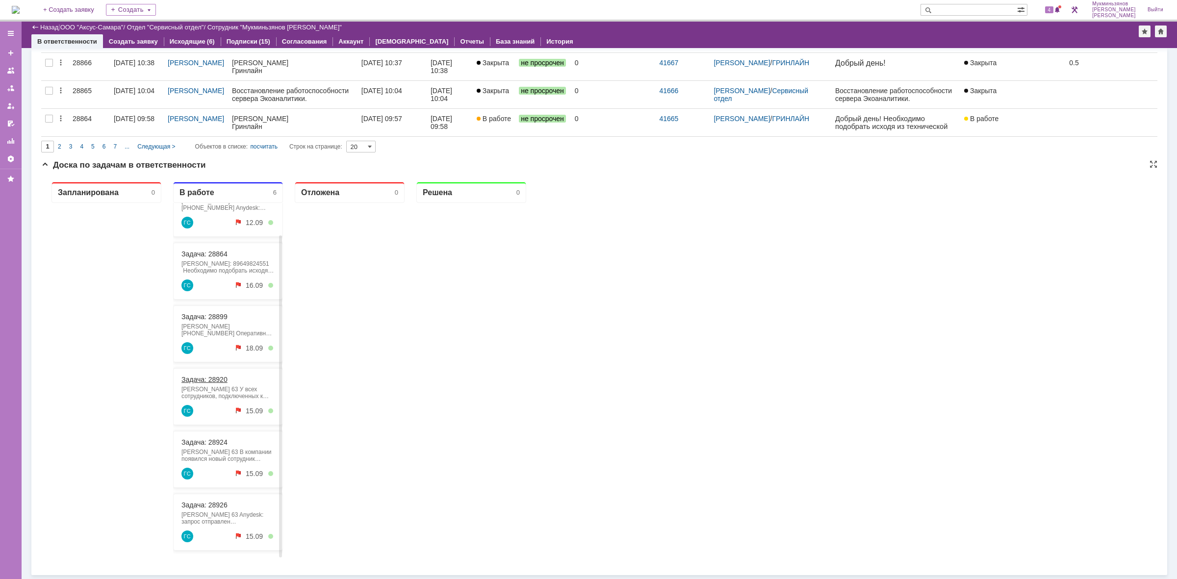
click at [224, 377] on link "Задача: 28920" at bounding box center [204, 380] width 46 height 8
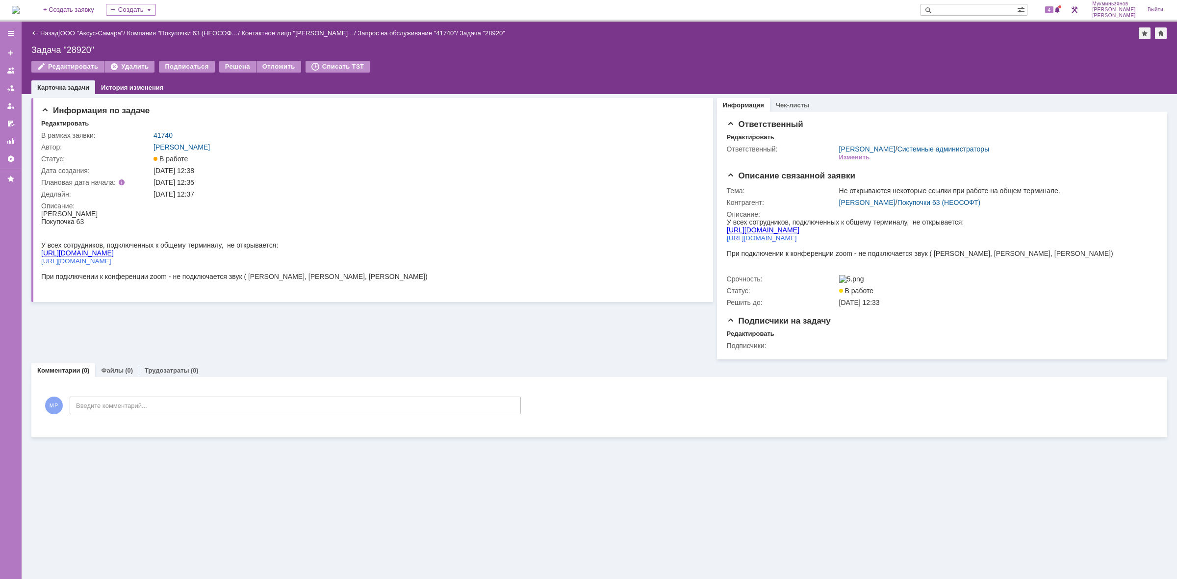
drag, startPoint x: 113, startPoint y: 247, endPoint x: 42, endPoint y: 250, distance: 71.6
click at [42, 250] on div "[URL][DOMAIN_NAME]" at bounding box center [234, 253] width 386 height 8
copy link "[URL][DOMAIN_NAME]"
drag, startPoint x: 110, startPoint y: 256, endPoint x: 40, endPoint y: 257, distance: 69.6
click at [41, 257] on div "[URL][DOMAIN_NAME]" at bounding box center [234, 261] width 386 height 8
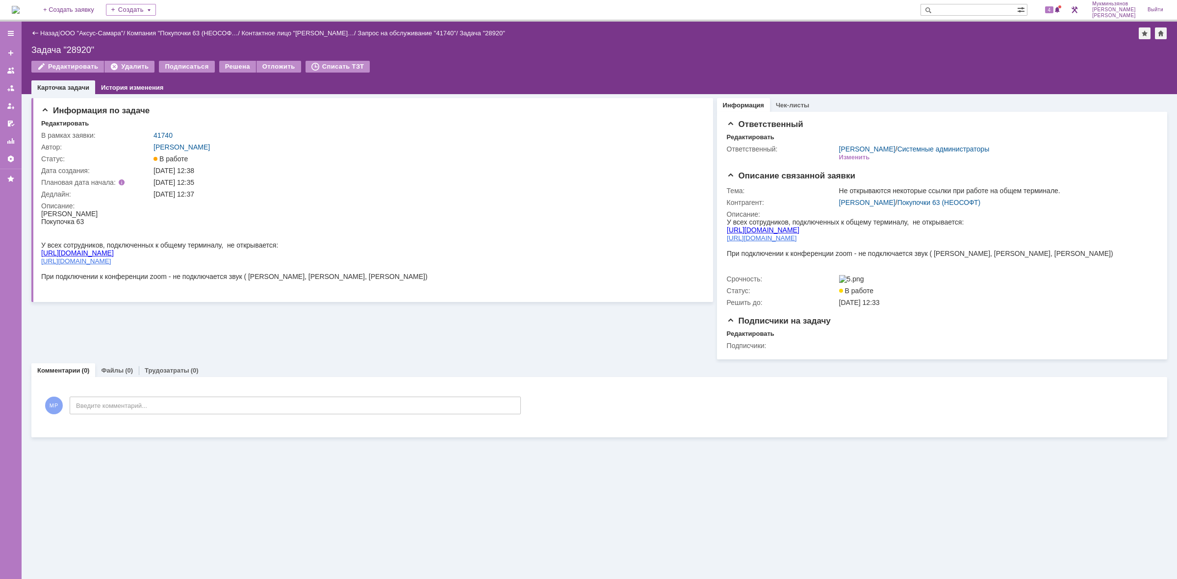
copy span "[URL][DOMAIN_NAME]"
drag, startPoint x: 111, startPoint y: 251, endPoint x: 81, endPoint y: 470, distance: 221.1
click at [41, 252] on div "[URL][DOMAIN_NAME]" at bounding box center [234, 253] width 386 height 8
copy link "[URL][DOMAIN_NAME]"
click at [20, 9] on img at bounding box center [16, 10] width 8 height 8
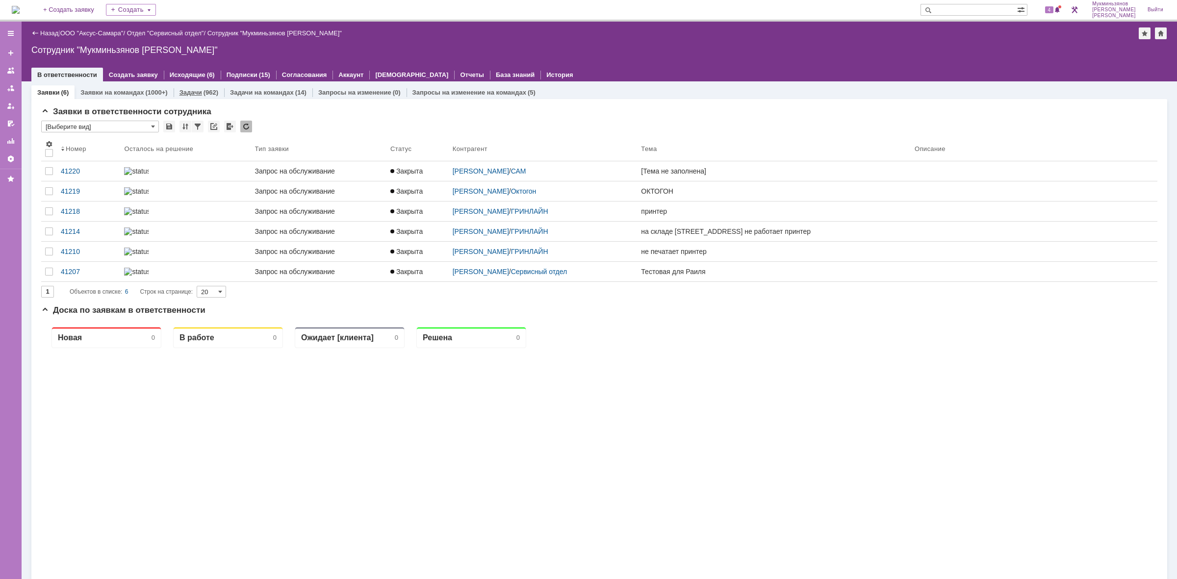
click at [200, 91] on div "Задачи (962)" at bounding box center [198, 92] width 39 height 6
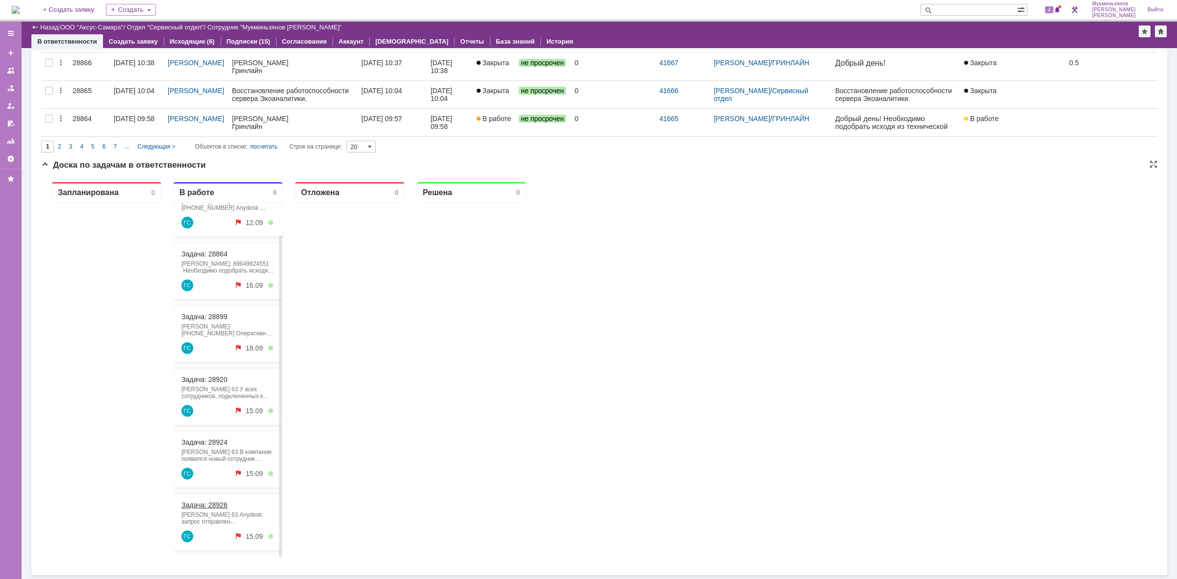
click at [224, 507] on link "Задача: 28926" at bounding box center [204, 505] width 46 height 8
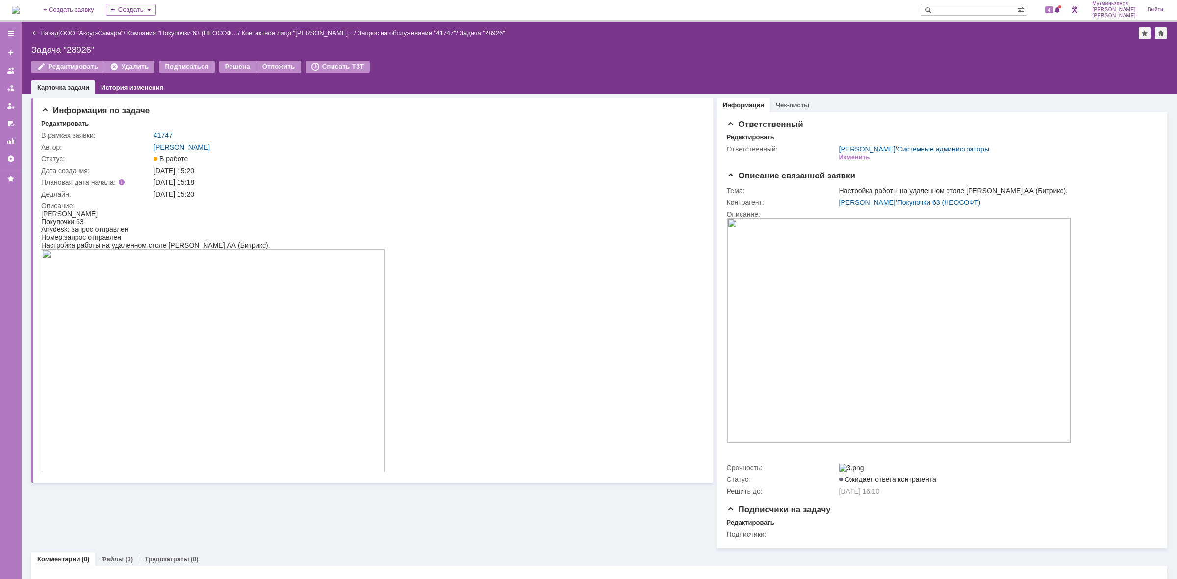
click at [20, 11] on img at bounding box center [16, 10] width 8 height 8
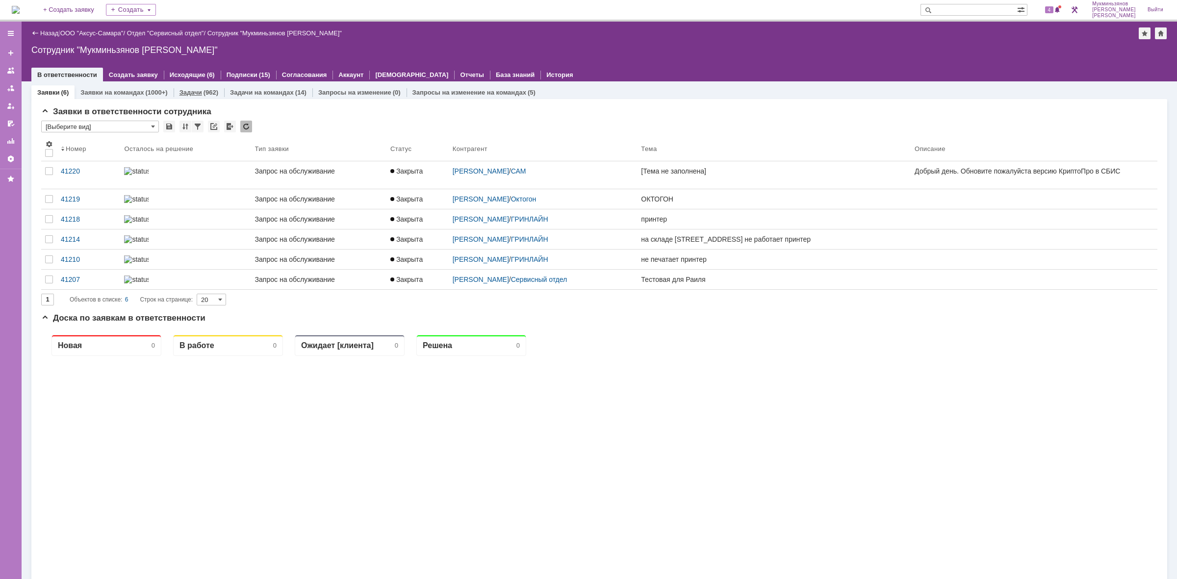
click at [209, 93] on div "(962)" at bounding box center [210, 92] width 15 height 7
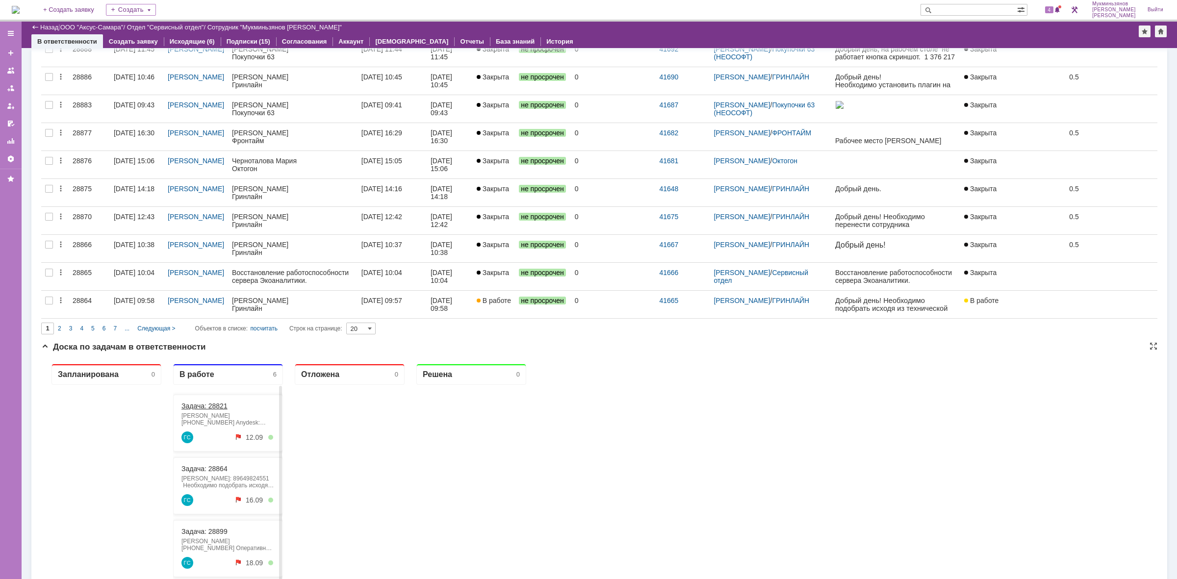
click at [219, 403] on link "Задача: 28821" at bounding box center [204, 406] width 46 height 8
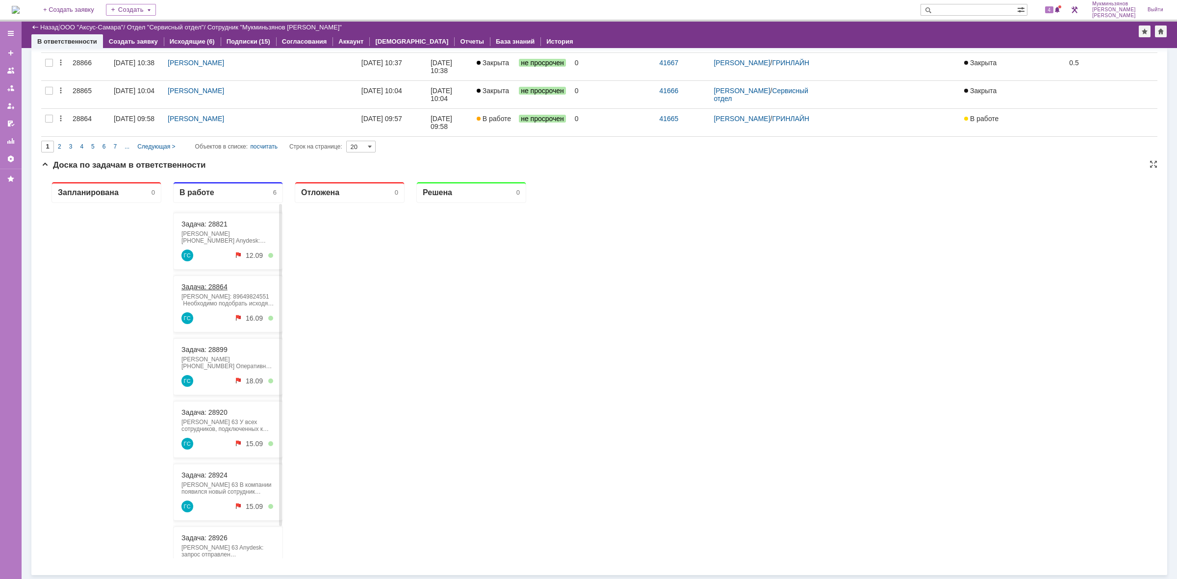
click at [232, 288] on div "Задача: 28864" at bounding box center [227, 287] width 93 height 8
click at [191, 286] on link "Задача: 28864" at bounding box center [204, 287] width 46 height 8
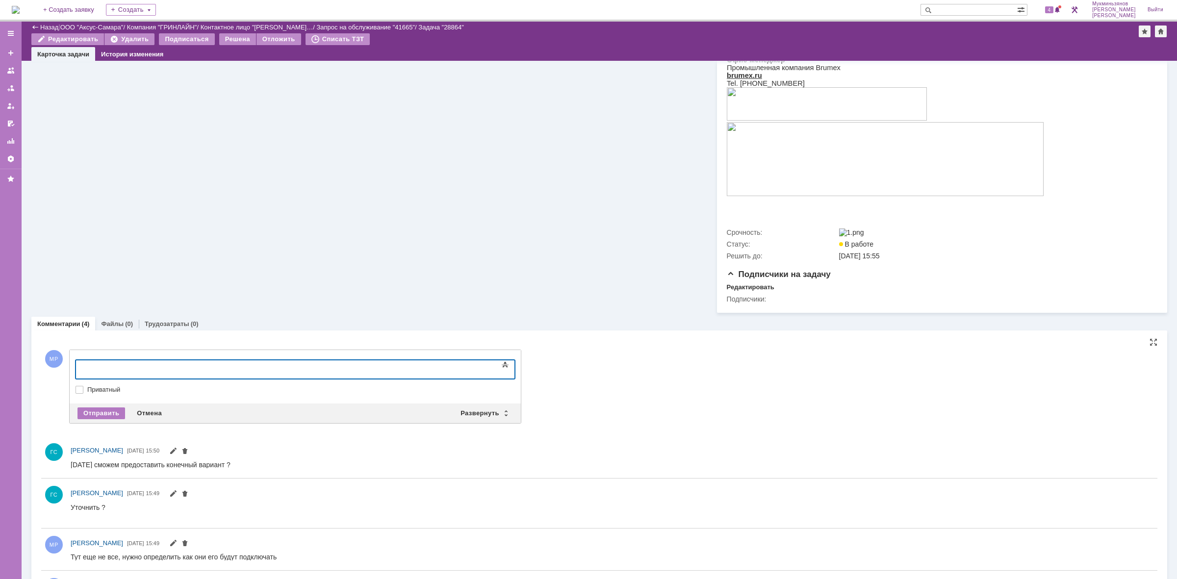
click at [220, 370] on div at bounding box center [155, 368] width 139 height 8
click at [118, 365] on div "​Не знаю, им нужно чтобы он работал как второй монитор без проводов." at bounding box center [155, 372] width 139 height 16
click at [229, 374] on body "Не знаю. И м нужно чтобы он работал как второй монитор без проводов." at bounding box center [155, 372] width 147 height 24
drag, startPoint x: 482, startPoint y: 372, endPoint x: 445, endPoint y: 372, distance: 37.3
click at [229, 372] on body "Не знаю. Им нужно чтобы он работал как второй монитор без проводов, поэтому над…" at bounding box center [155, 375] width 147 height 31
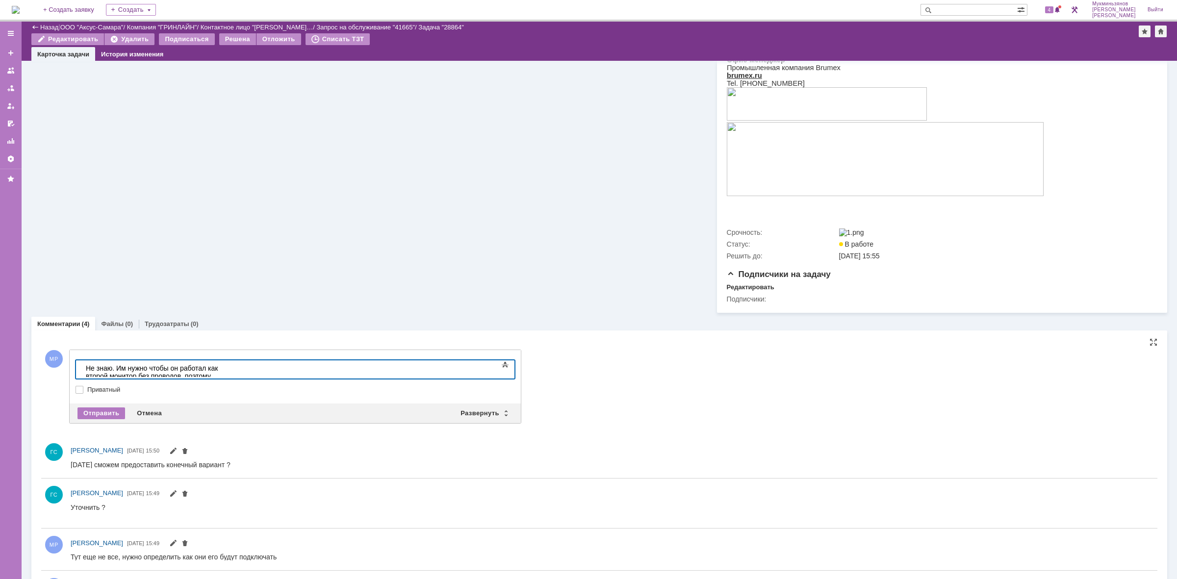
scroll to position [103, 2]
click at [145, 365] on div "Не знаю. Им нужно чтобы он работал как второй монитор без проводов, поэтому над…" at bounding box center [155, 376] width 139 height 24
click at [229, 373] on body "Не знаю. Им нужно, чтобы он работал как второй монитор без проводов, поэтому на…" at bounding box center [155, 375] width 147 height 31
click at [225, 370] on div "Не знаю. Им нужно, чтобы он работал как второй монитор без проводов, поэтому на…" at bounding box center [155, 376] width 139 height 24
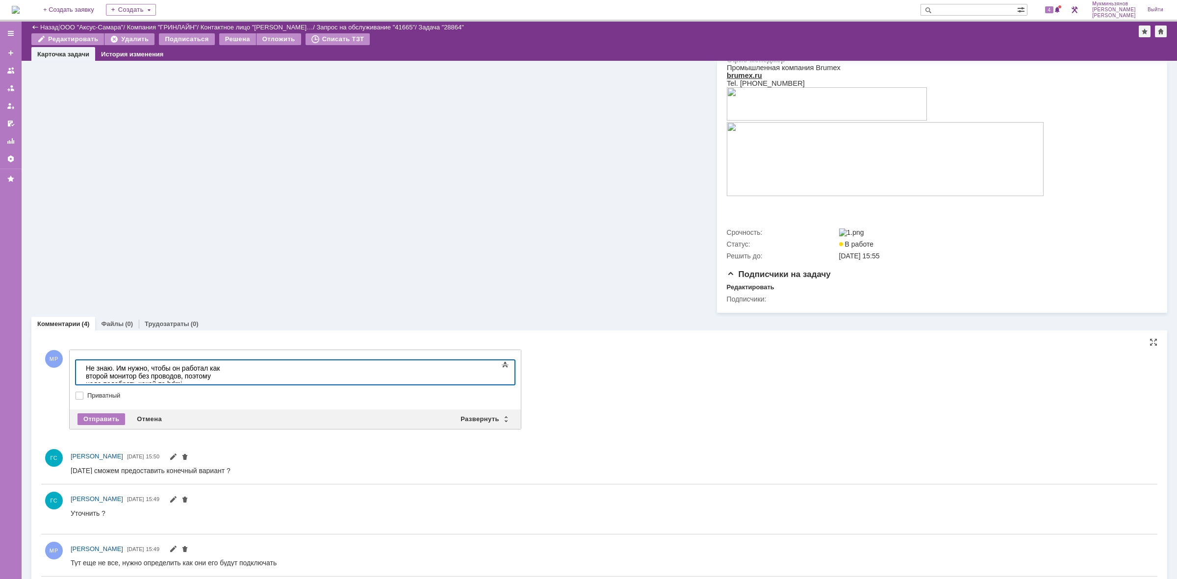
scroll to position [98, 2]
click at [113, 418] on div "Отправить" at bounding box center [101, 419] width 48 height 12
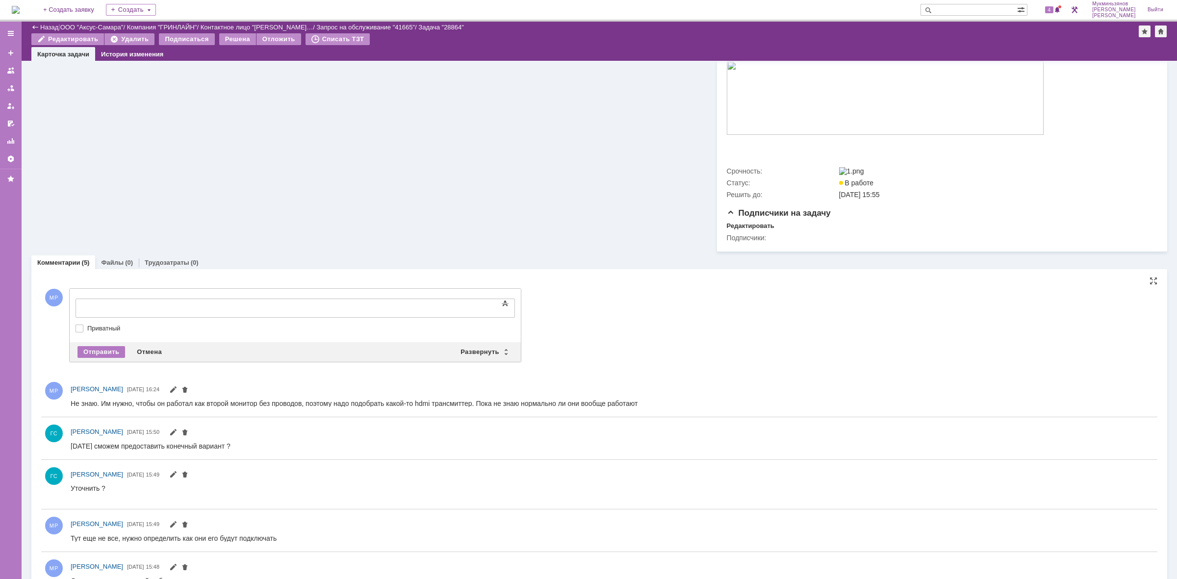
scroll to position [0, 0]
click at [144, 304] on div at bounding box center [155, 307] width 139 height 8
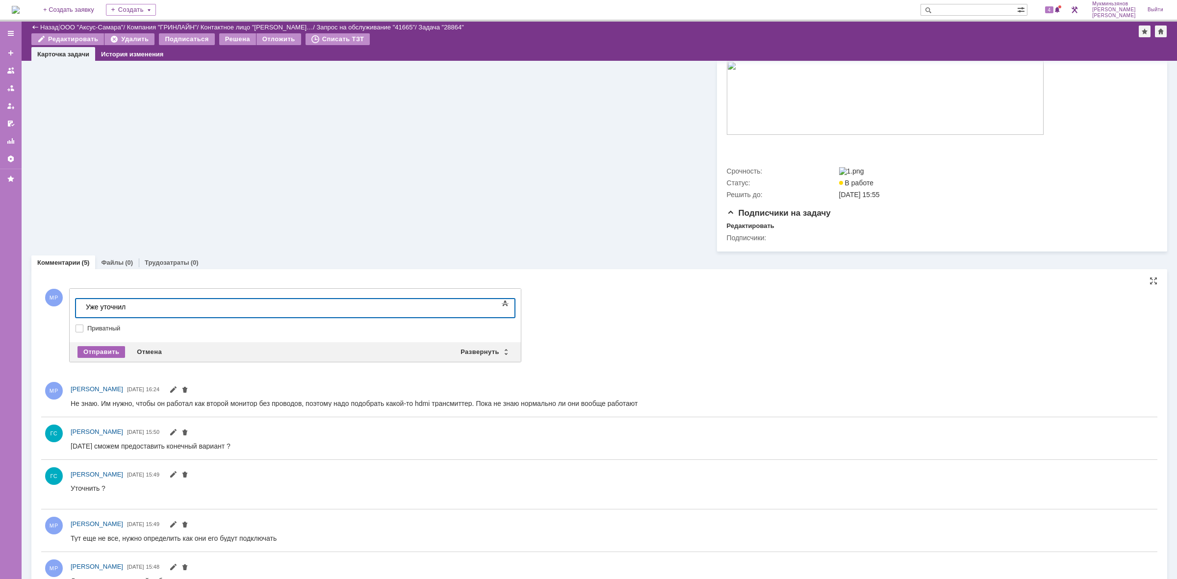
click at [97, 352] on div "Отправить" at bounding box center [101, 352] width 48 height 12
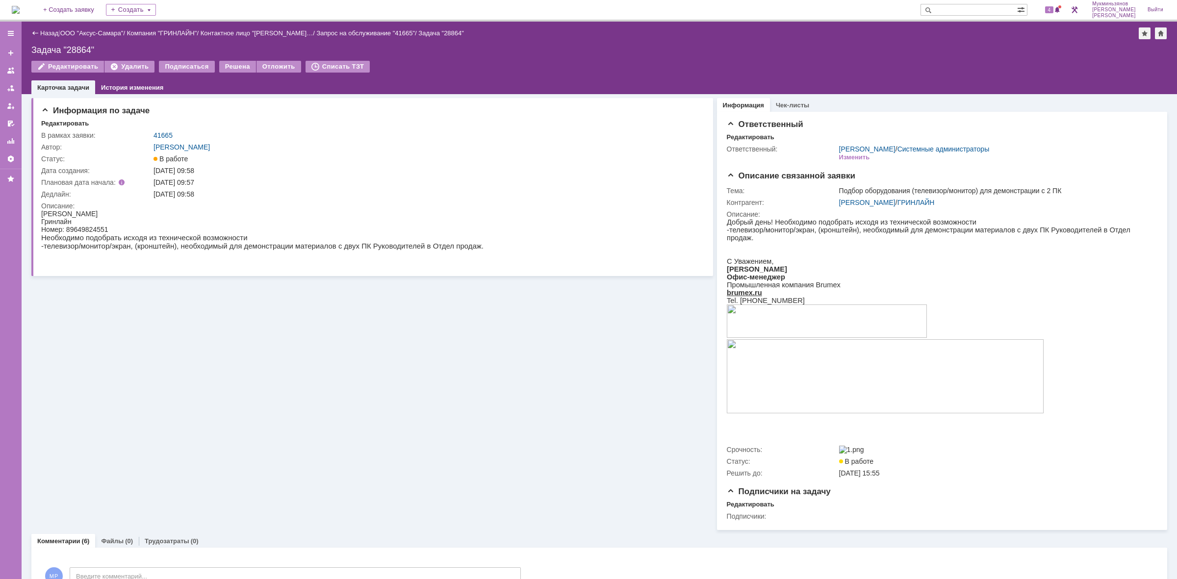
click at [20, 6] on img at bounding box center [16, 10] width 8 height 8
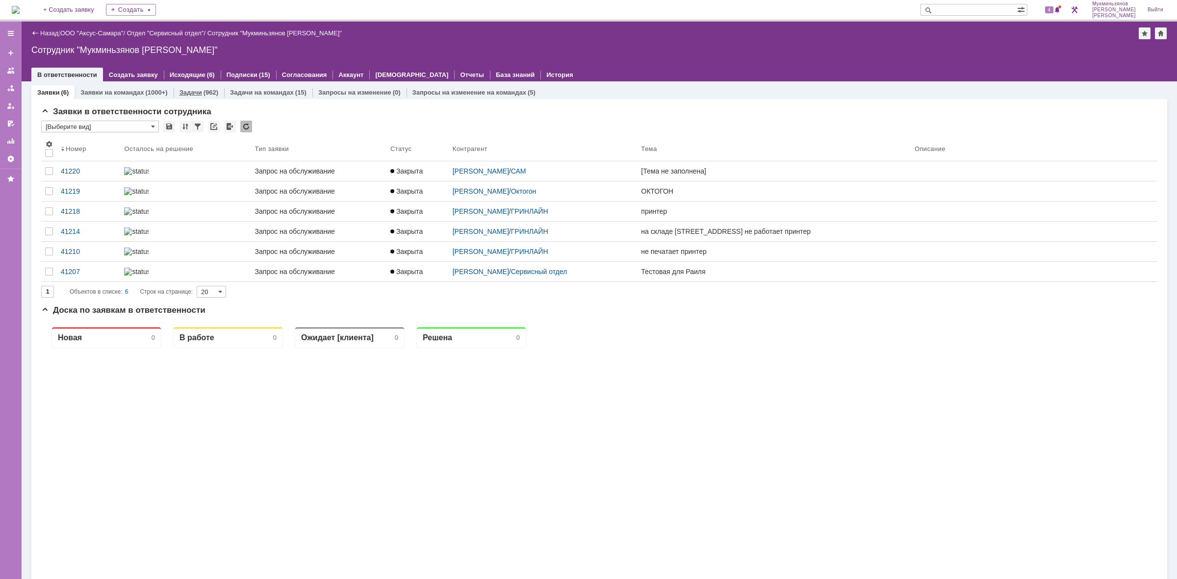
click at [185, 92] on link "Задачи" at bounding box center [190, 92] width 23 height 7
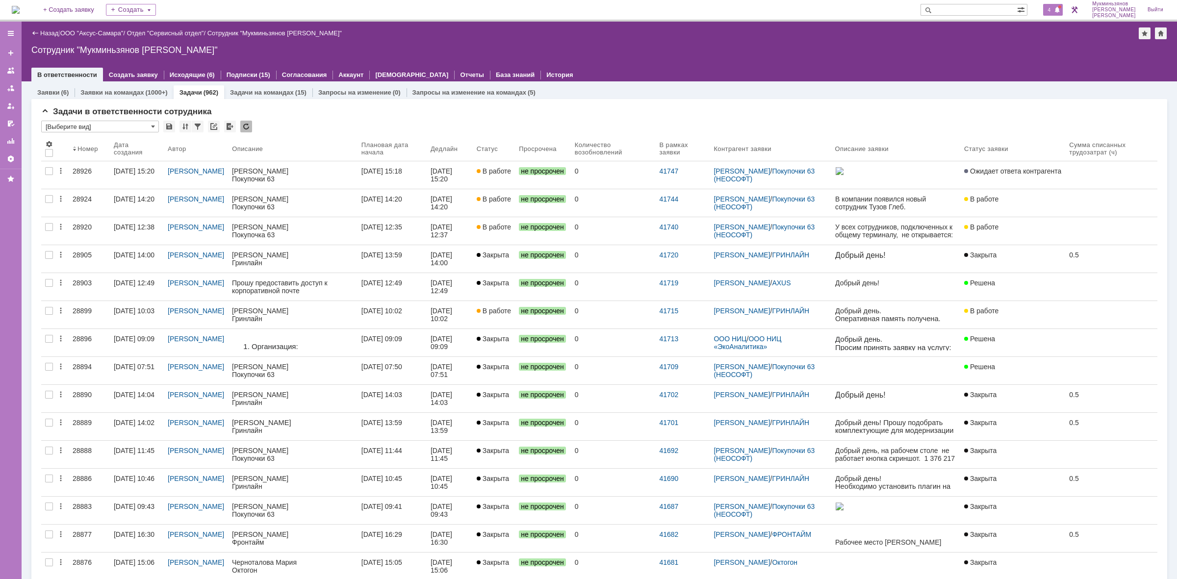
click at [1059, 10] on span at bounding box center [1057, 10] width 7 height 8
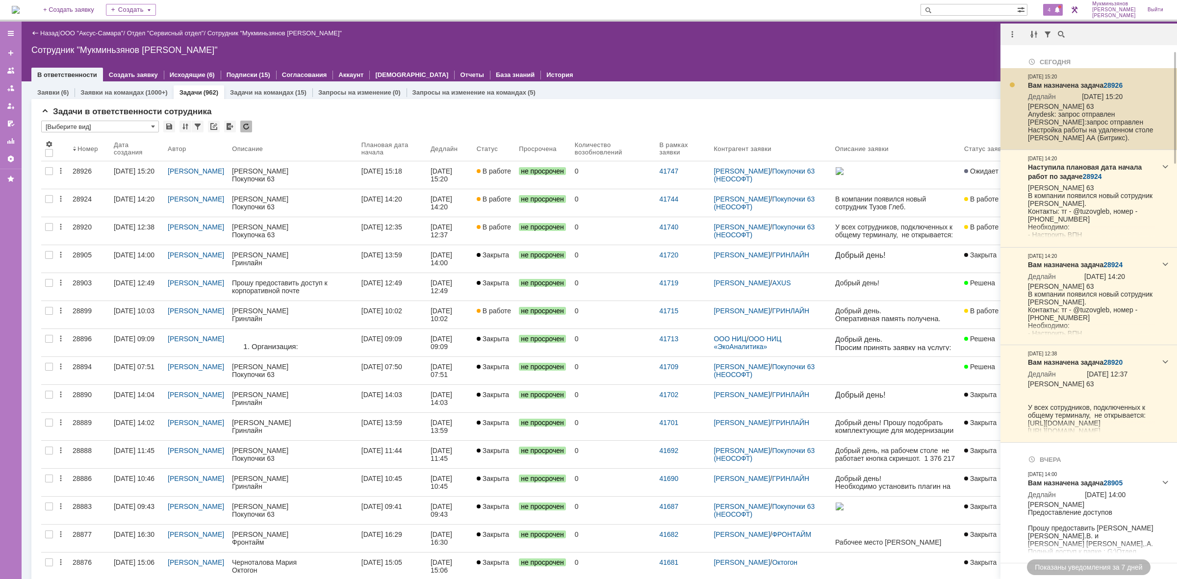
click at [1111, 83] on link "28926" at bounding box center [1112, 85] width 19 height 8
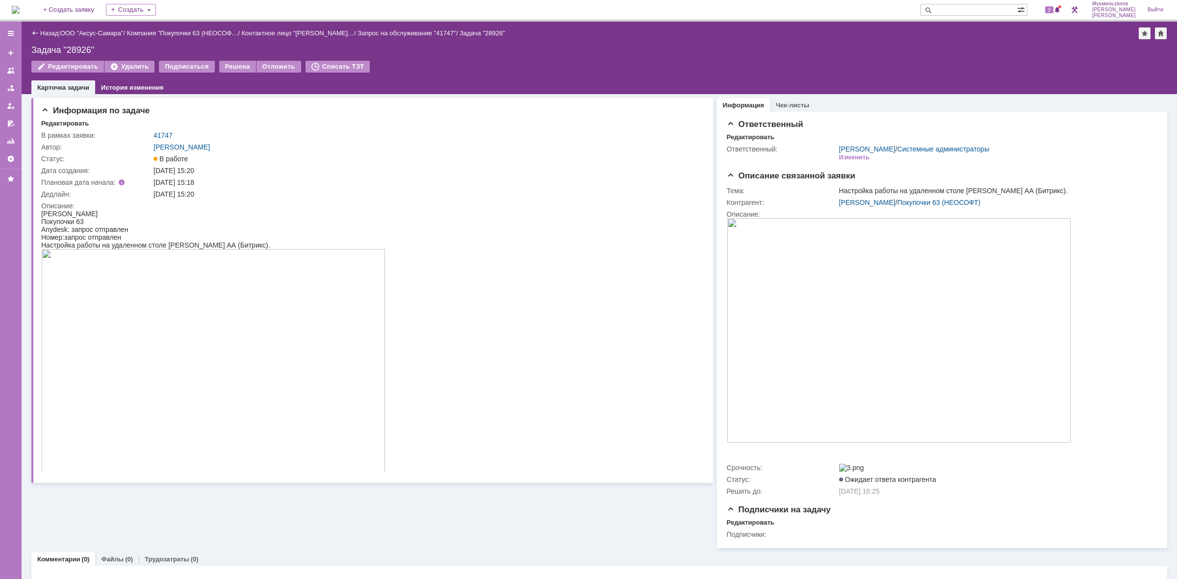
click at [20, 12] on img at bounding box center [16, 10] width 8 height 8
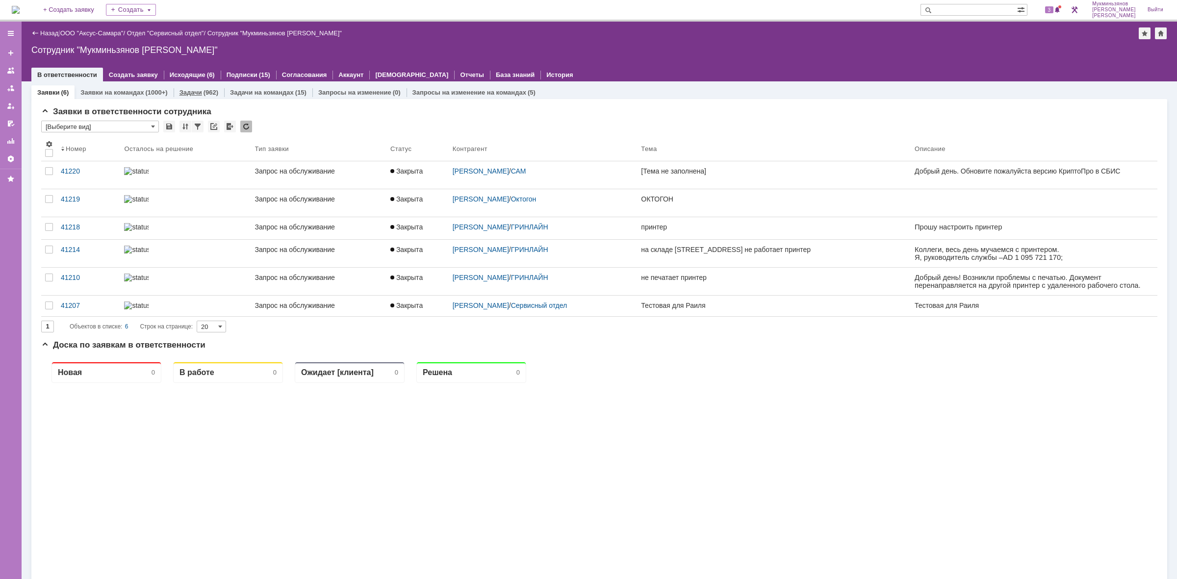
click at [206, 96] on div "Задачи (962)" at bounding box center [199, 92] width 50 height 14
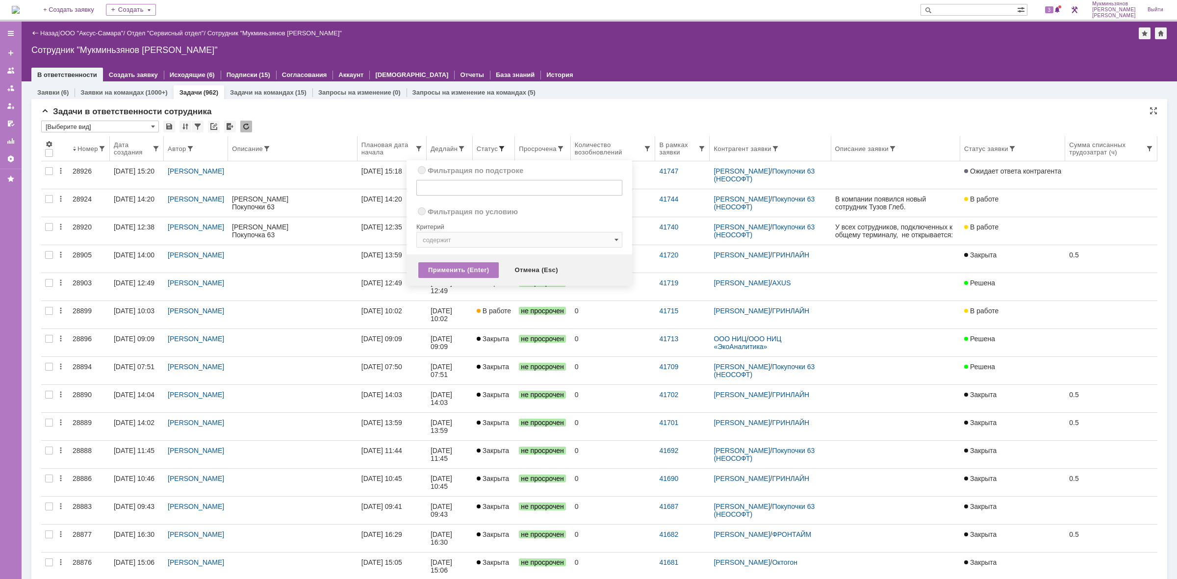
click at [505, 145] on span at bounding box center [502, 149] width 8 height 8
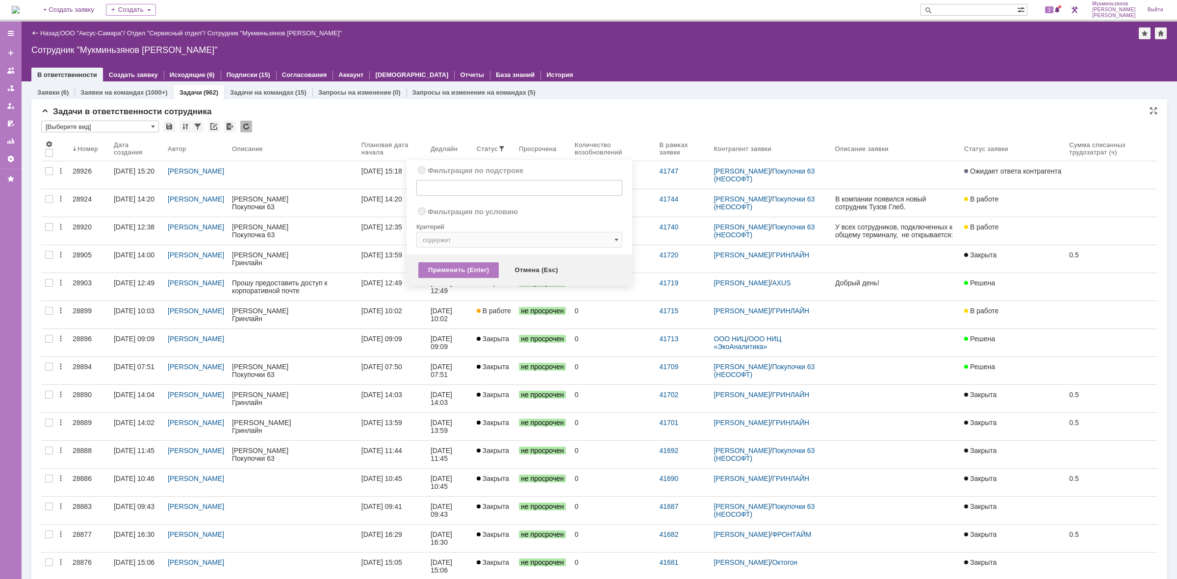
click at [521, 123] on div "* [Выберите вид]" at bounding box center [599, 127] width 1116 height 13
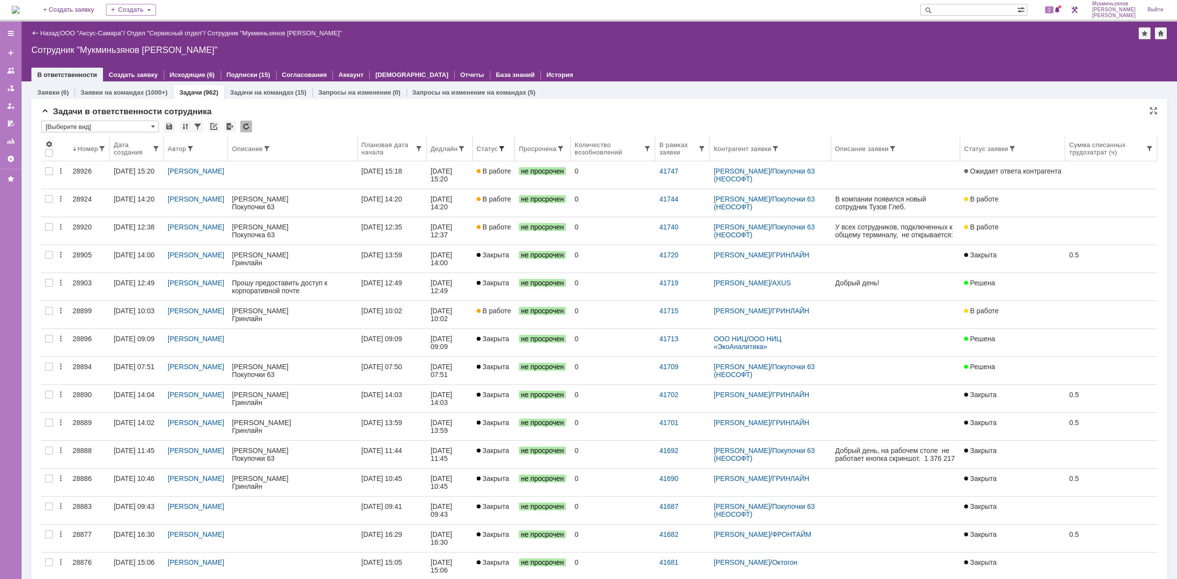
click at [505, 150] on span at bounding box center [502, 149] width 8 height 8
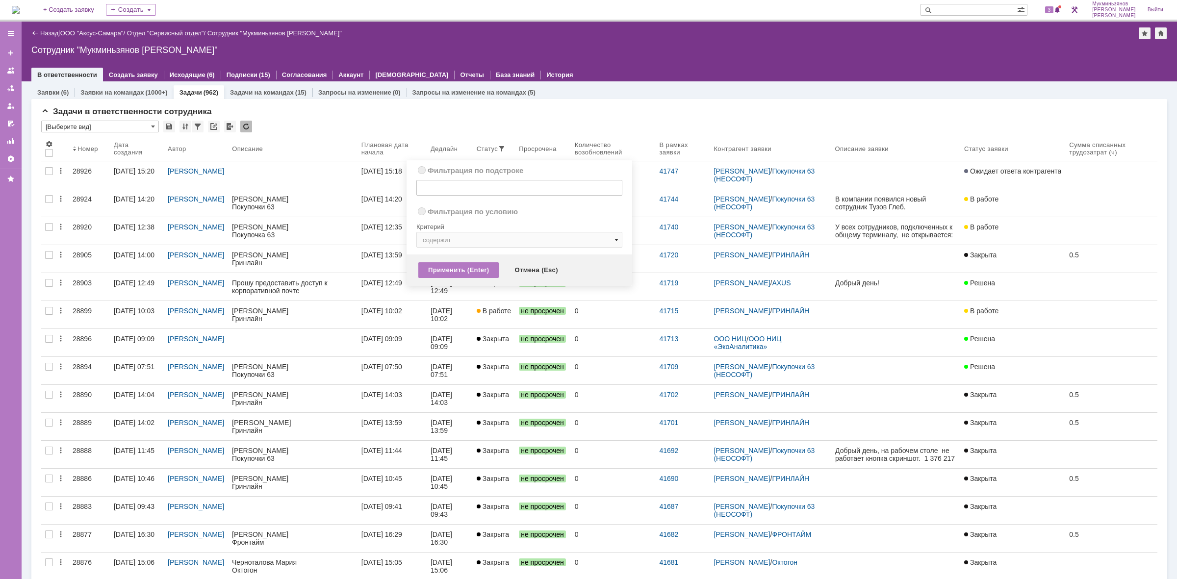
click at [614, 239] on span at bounding box center [616, 240] width 4 height 8
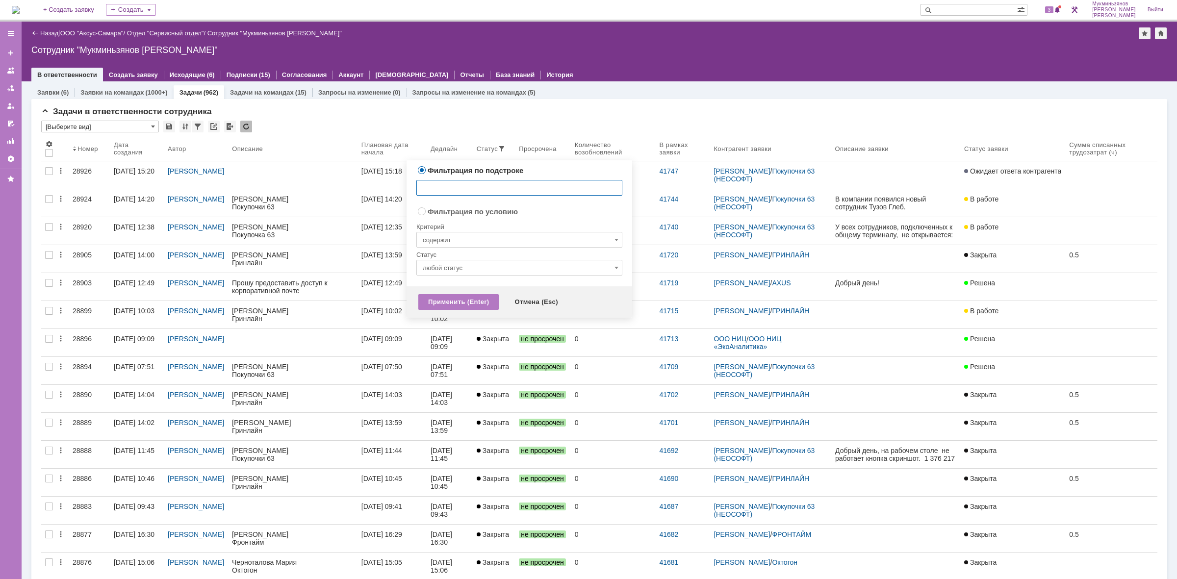
radio input "false"
radio input "true"
click at [543, 242] on input "содержит" at bounding box center [519, 240] width 206 height 16
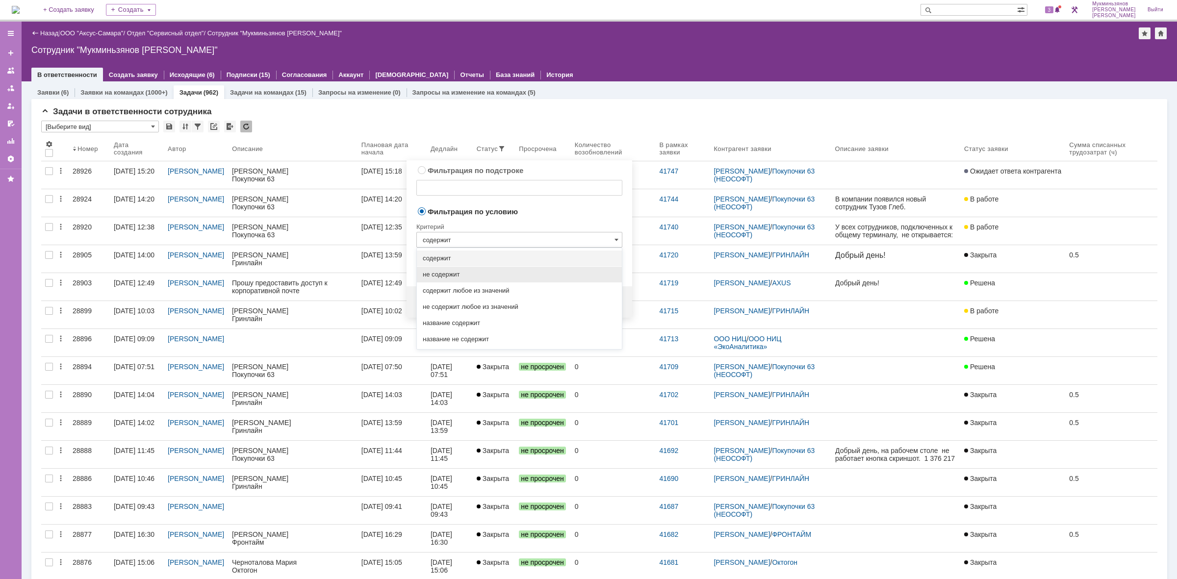
click at [508, 272] on span "не содержит" at bounding box center [519, 275] width 193 height 8
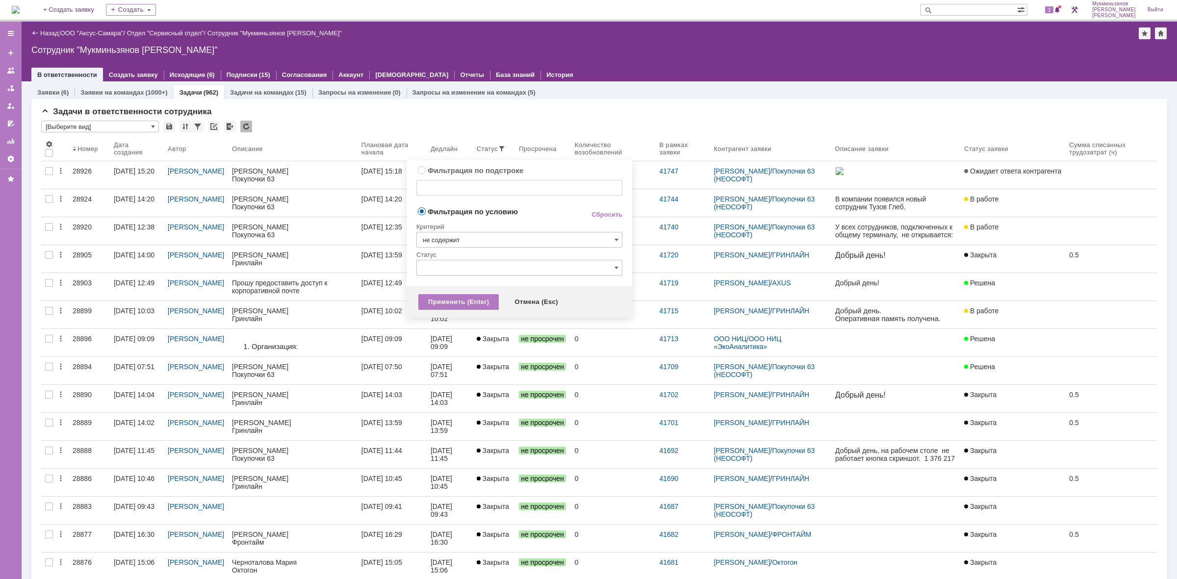
click at [578, 241] on input "не содержит" at bounding box center [519, 240] width 206 height 16
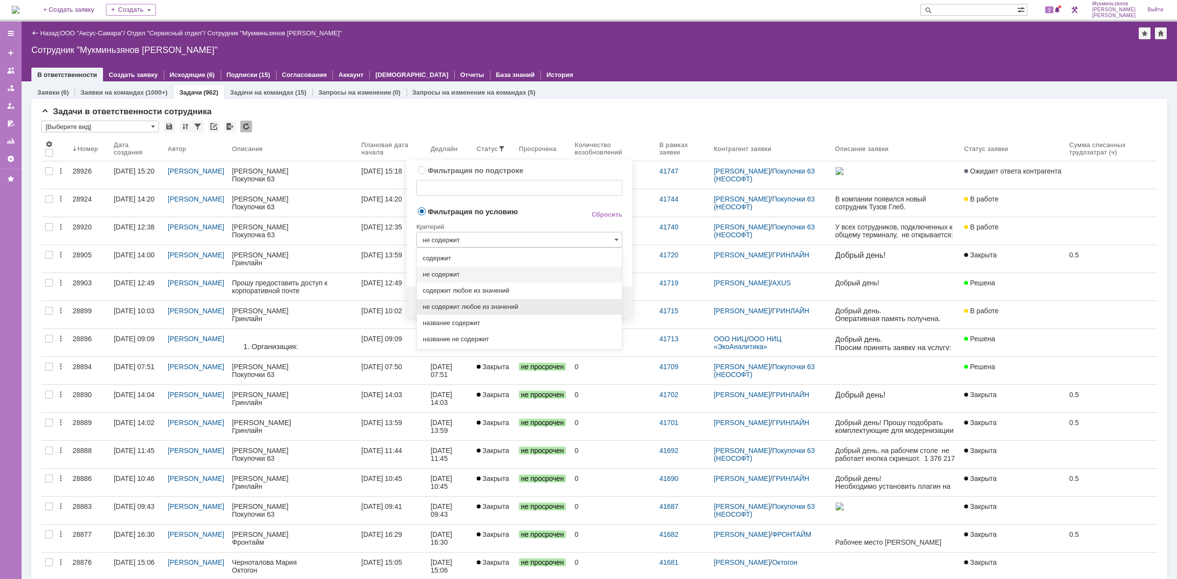
click at [539, 304] on span "не содержит любое из значений" at bounding box center [519, 307] width 193 height 8
type input "не содержит любое из значений"
click at [613, 256] on input "text" at bounding box center [519, 259] width 206 height 16
click at [518, 314] on div "Закрыта" at bounding box center [519, 309] width 205 height 16
click at [489, 360] on span "Решена" at bounding box center [524, 358] width 182 height 8
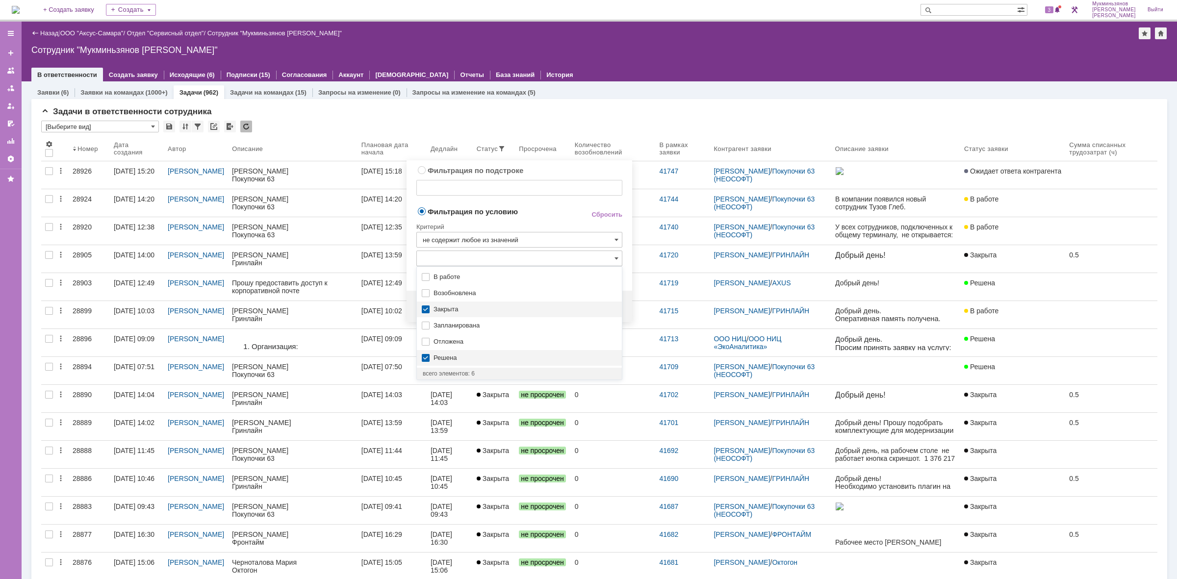
click at [552, 227] on div "Критерий" at bounding box center [519, 225] width 206 height 13
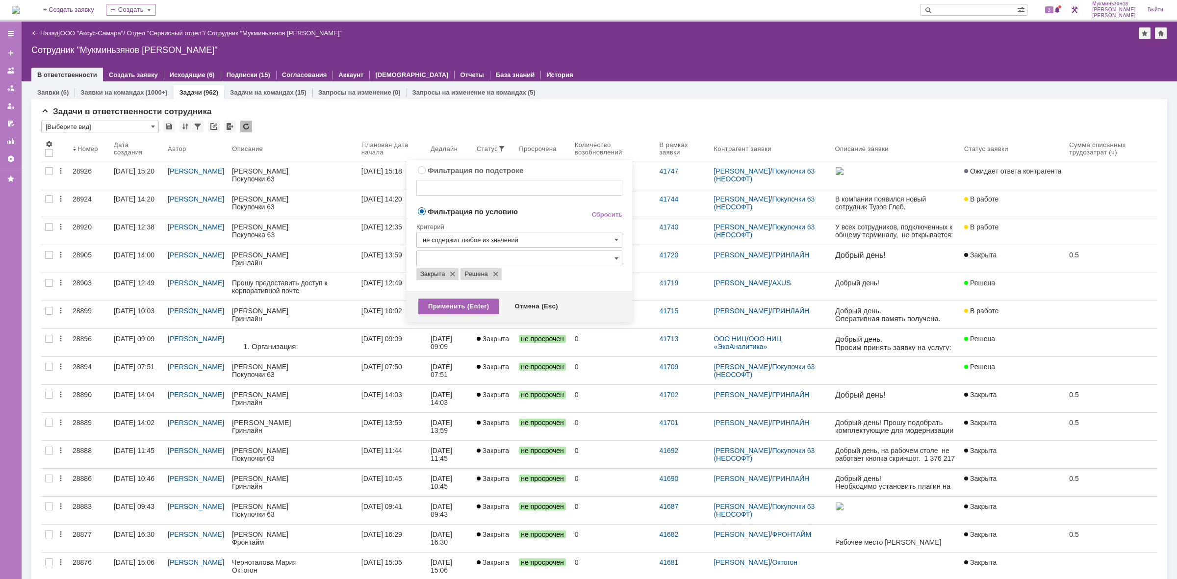
click at [449, 310] on div "Применить (Enter)" at bounding box center [458, 307] width 80 height 16
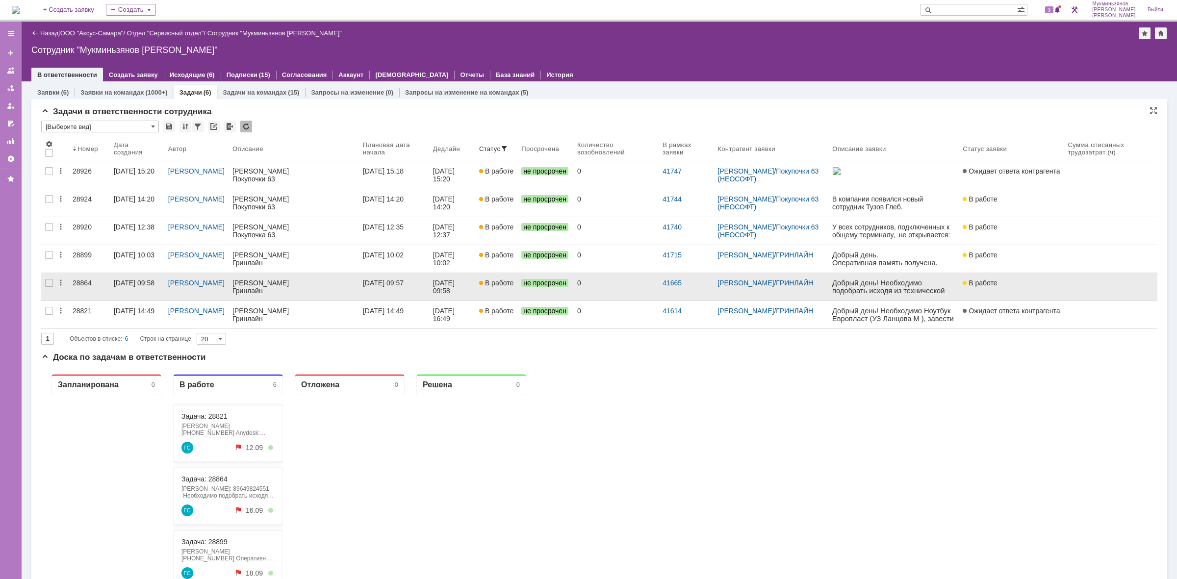
click at [646, 279] on div "0" at bounding box center [615, 283] width 77 height 8
